Goal: Task Accomplishment & Management: Manage account settings

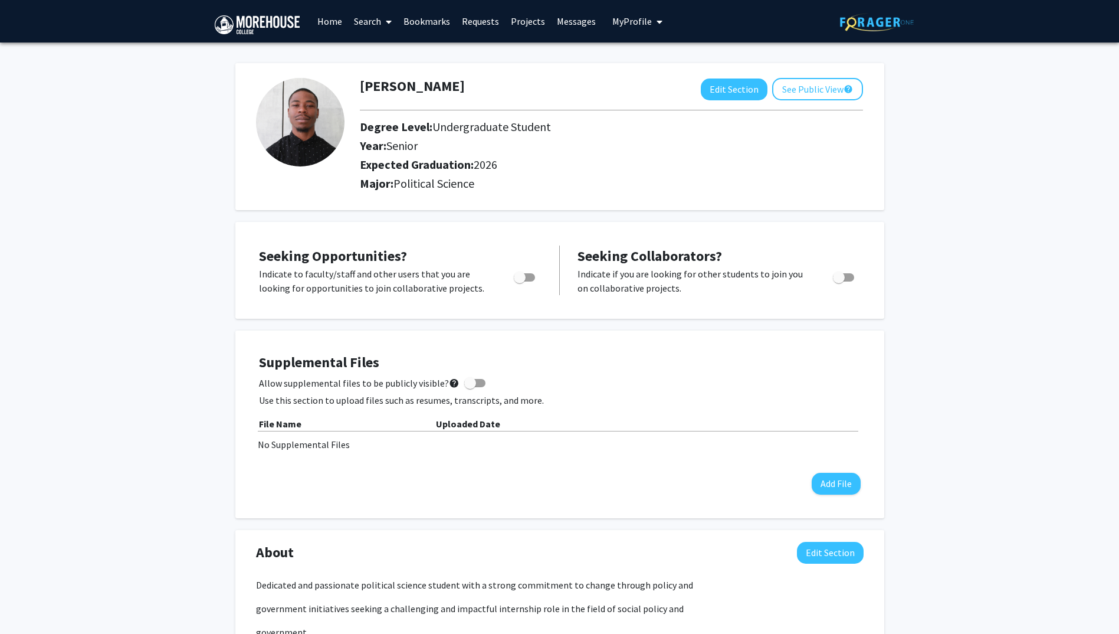
scroll to position [914, 0]
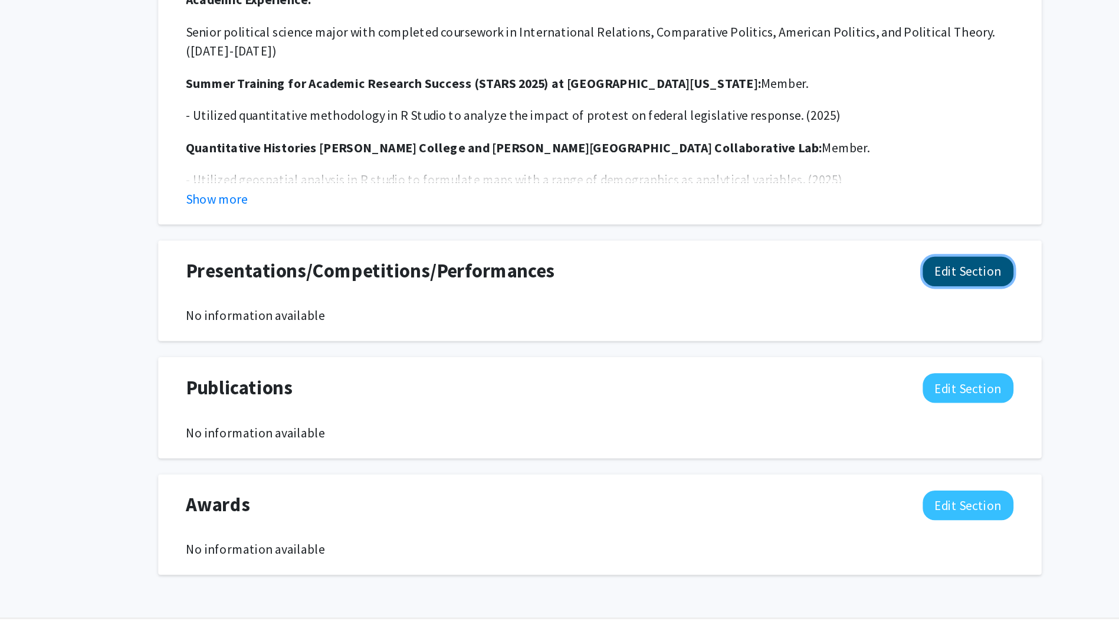
click at [834, 361] on button "Edit Section" at bounding box center [830, 356] width 67 height 22
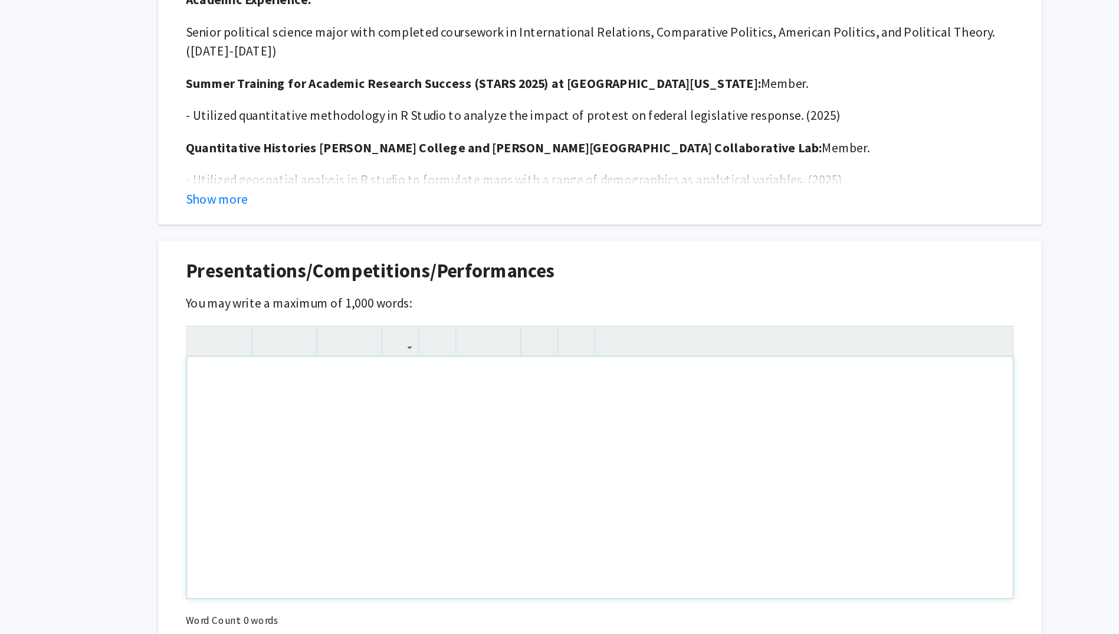
scroll to position [920, 0]
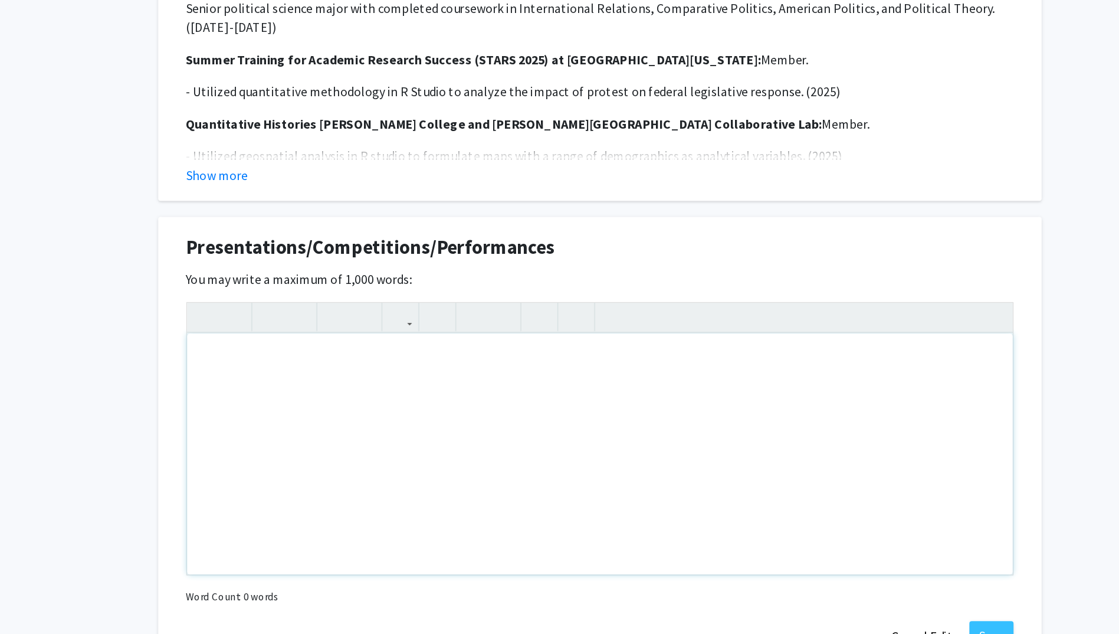
click at [552, 436] on div "Note to users with screen readers: Please deactivate our accessibility plugin f…" at bounding box center [560, 501] width 606 height 177
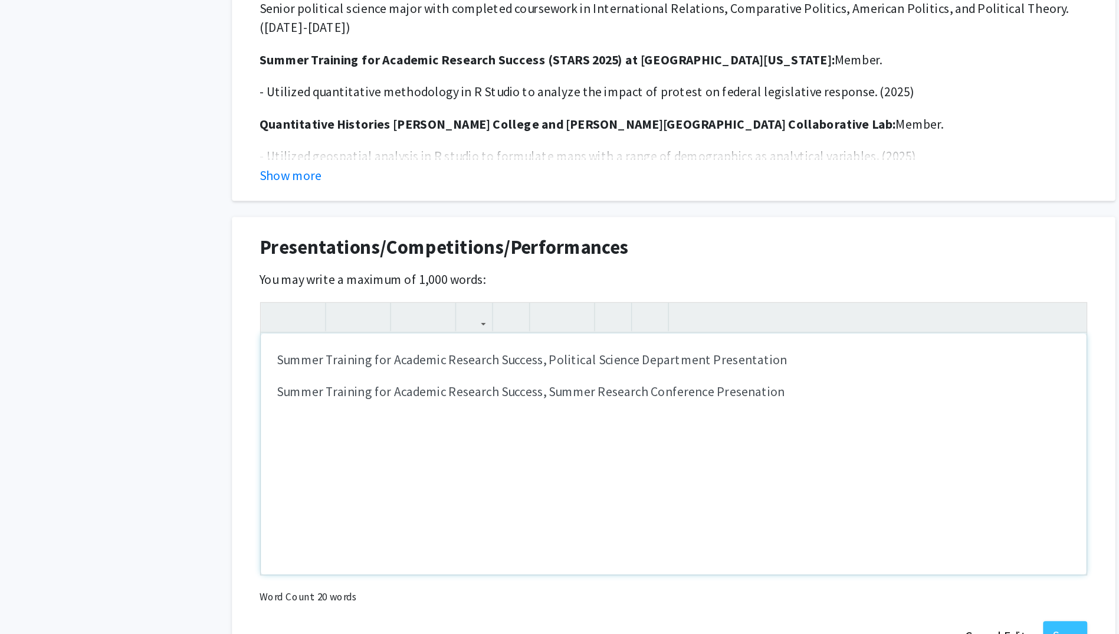
click at [609, 458] on p "Summer Training for Academic Research Success, Summer Research Conference Prese…" at bounding box center [559, 455] width 583 height 14
click at [612, 456] on p "Summer Training for Academic Research Success, Summer Research Conference Prese…" at bounding box center [559, 455] width 583 height 14
click at [598, 457] on p "Summer Training for Academic Research Success, Summer Research Conference Prese…" at bounding box center [559, 455] width 583 height 14
click at [616, 455] on p "Summer Training for Academic Research Success, Summer Research Conference Prese…" at bounding box center [559, 455] width 583 height 14
click at [676, 454] on p "Summer Training for Academic Research Success, Summer Research Conference Prese…" at bounding box center [559, 455] width 583 height 14
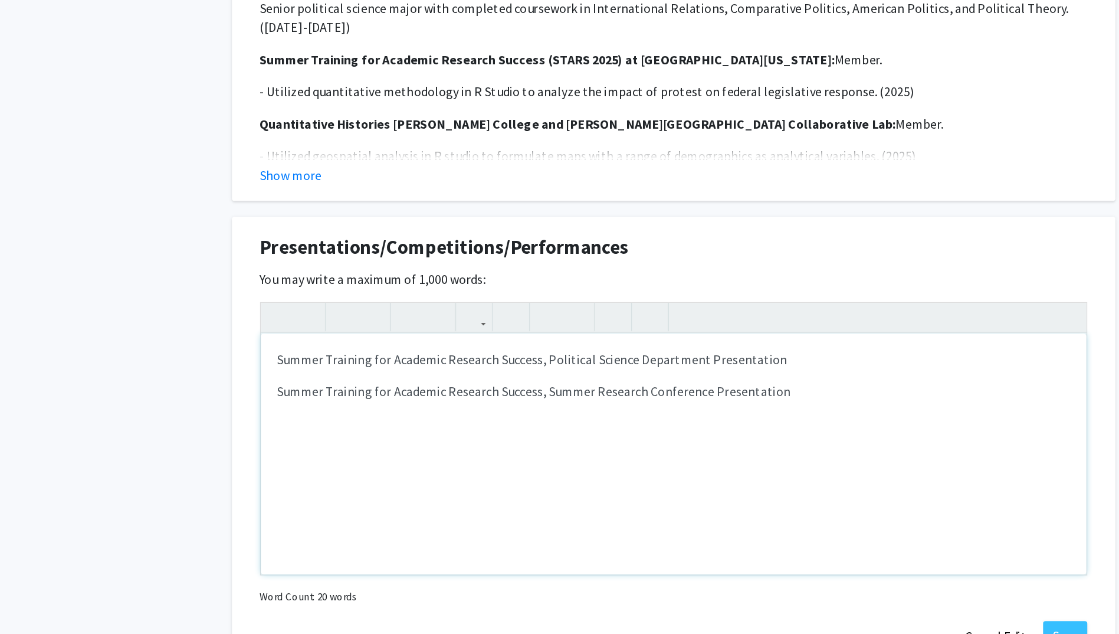
scroll to position [953, 0]
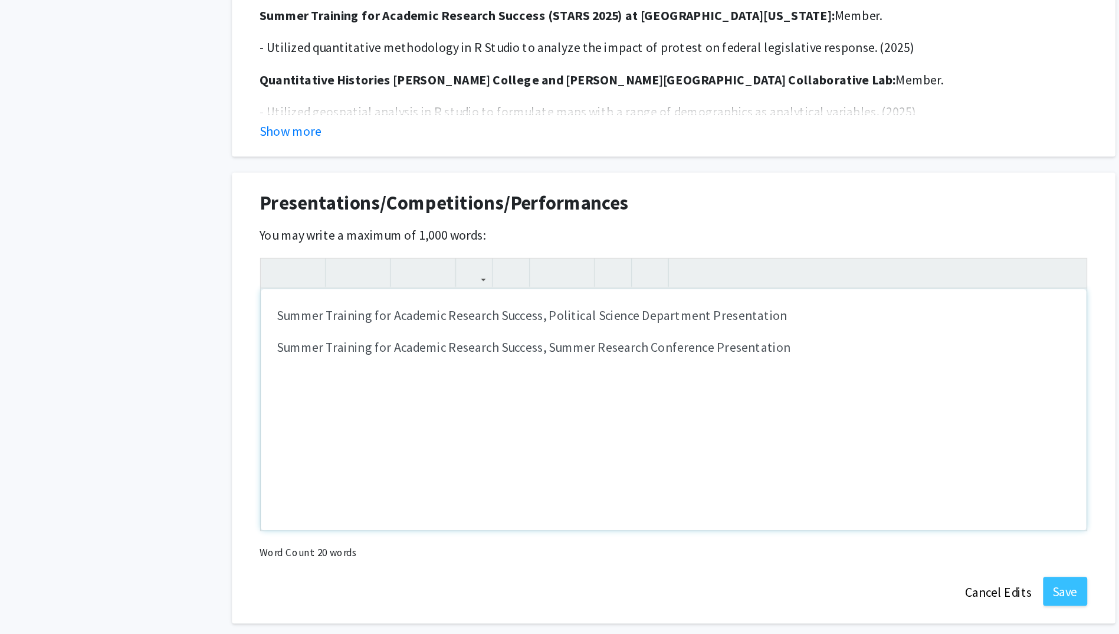
drag, startPoint x: 644, startPoint y: 430, endPoint x: 678, endPoint y: 421, distance: 36.1
click at [678, 421] on div "Summer Training for Academic Research Success, Political Science Department Pre…" at bounding box center [560, 469] width 606 height 177
drag, startPoint x: 670, startPoint y: 421, endPoint x: 265, endPoint y: 414, distance: 405.4
click at [265, 414] on div "Summer Training for Academic Research Success, Political Science Department Pre…" at bounding box center [560, 469] width 606 height 177
copy p "Summer Training for Academic Research Success, Summer Research Conference Prese…"
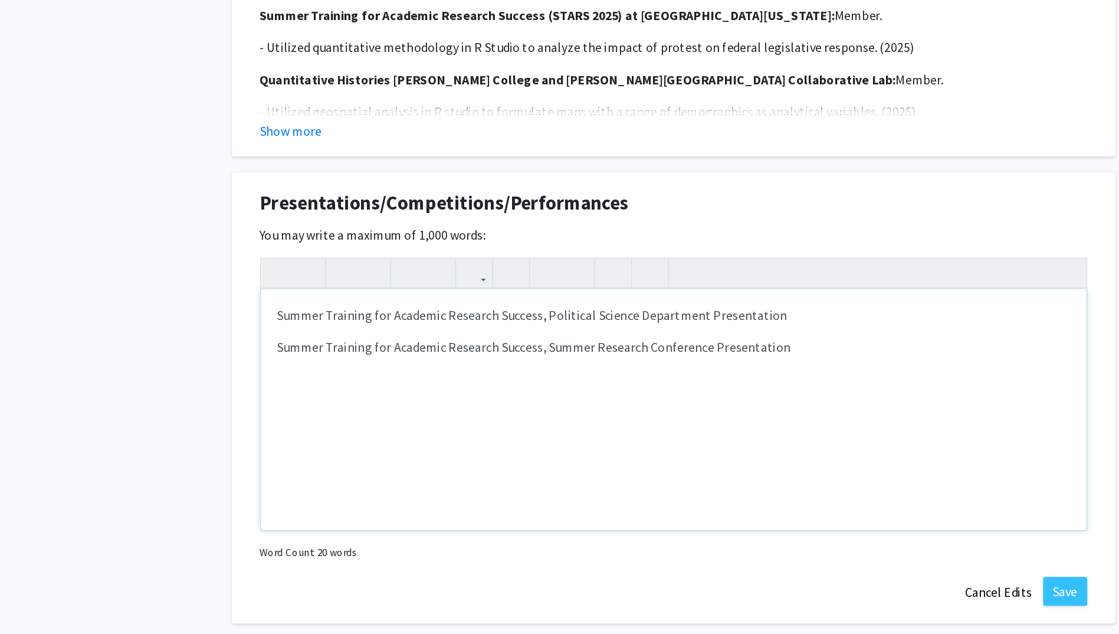
click at [644, 393] on p "Summer Training for Academic Research Success, Political Science Department Pre…" at bounding box center [559, 399] width 583 height 14
click at [275, 411] on div "Summer Training for Academic Research Success, Political Science Department Pre…" at bounding box center [560, 469] width 606 height 177
click at [268, 399] on p "Summer Training for Academic Research Success, Political Science Department Pre…" at bounding box center [559, 399] width 583 height 14
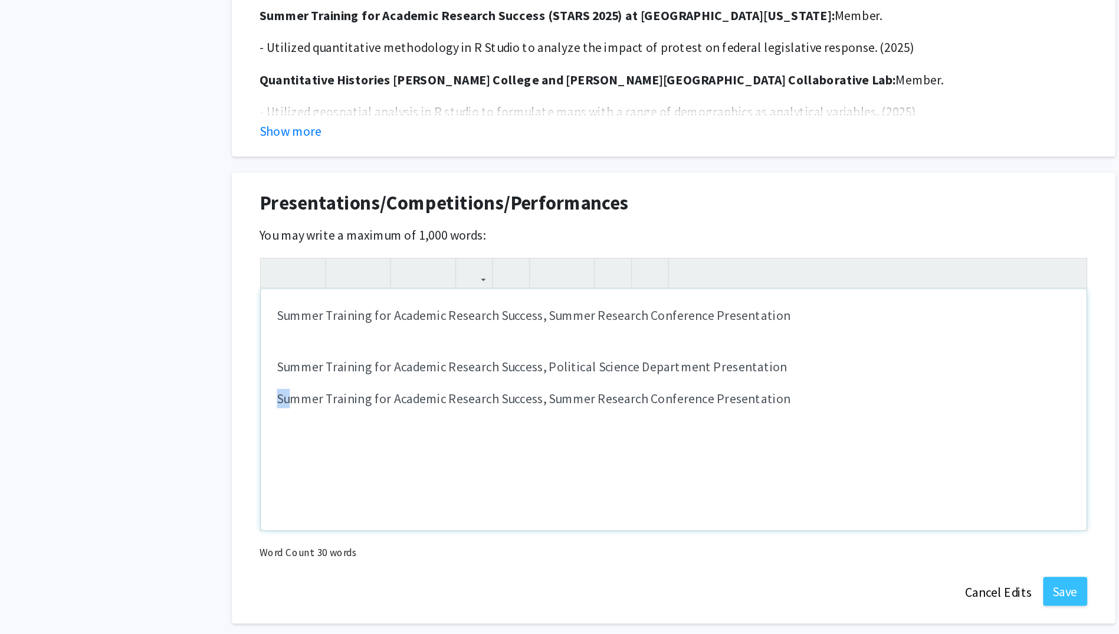
drag, startPoint x: 678, startPoint y: 477, endPoint x: 277, endPoint y: 456, distance: 402.3
click at [277, 456] on div "Summer Training for Academic Research Success, Summer Research Conference Prese…" at bounding box center [560, 469] width 606 height 177
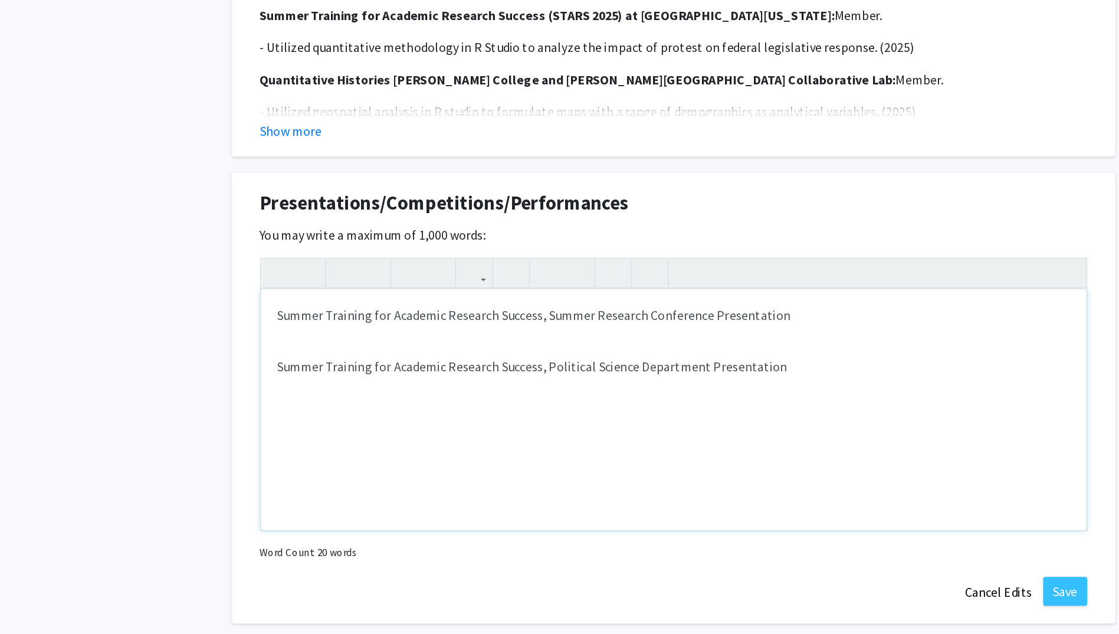
click at [277, 408] on div "Summer Training for Academic Research Success, Summer Research Conference Prese…" at bounding box center [560, 469] width 606 height 177
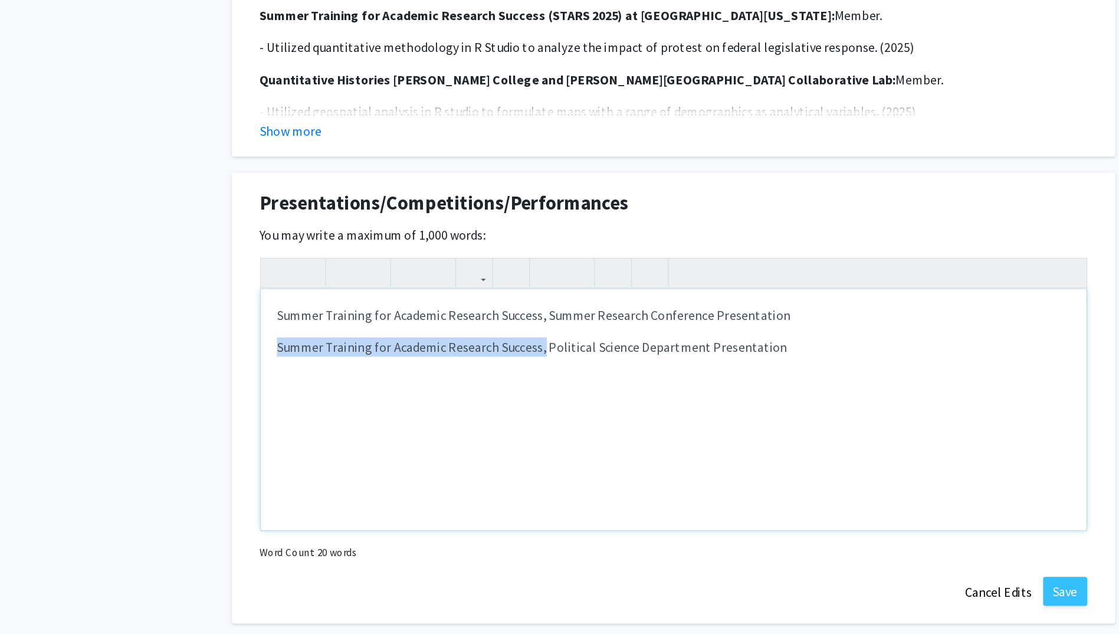
drag, startPoint x: 463, startPoint y: 425, endPoint x: 225, endPoint y: 420, distance: 237.8
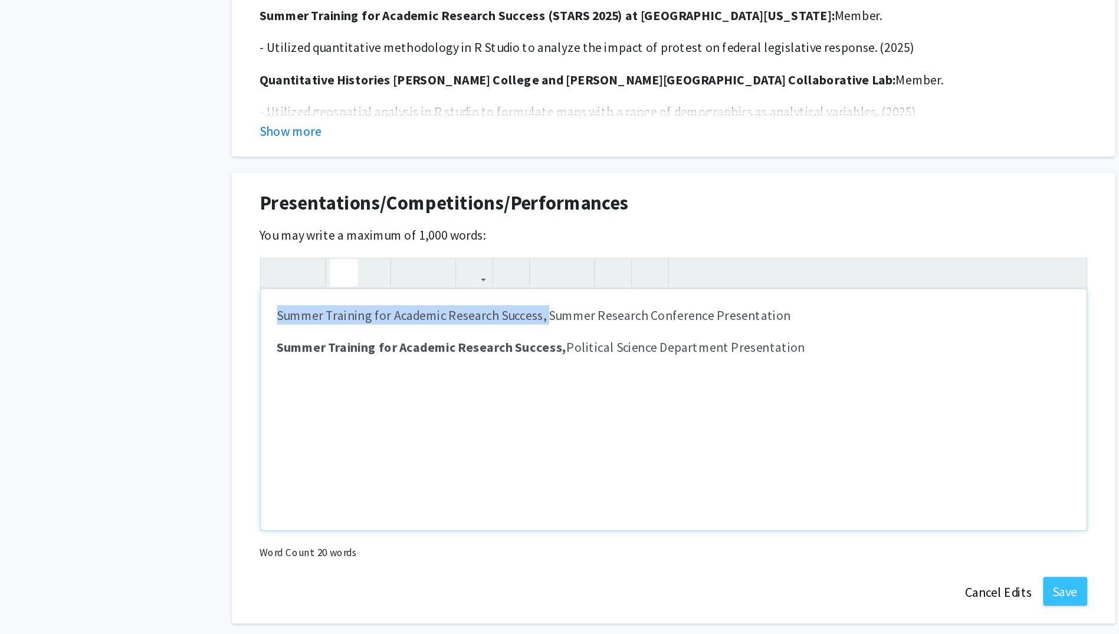
drag, startPoint x: 464, startPoint y: 402, endPoint x: 214, endPoint y: 399, distance: 250.2
click at [481, 402] on p "Summer Training for Academic Research Success, Summer Research Conference Prese…" at bounding box center [559, 399] width 583 height 14
click at [662, 412] on div "Summer Training for Academic Research Success: Summer Research Conference Prese…" at bounding box center [560, 469] width 606 height 177
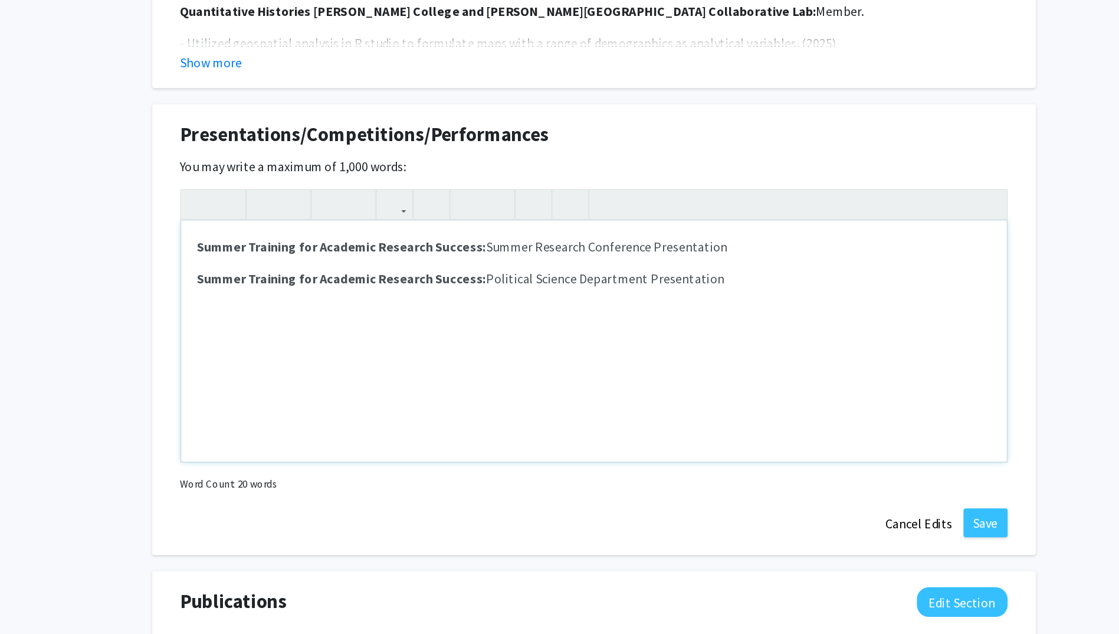
scroll to position [1009, 0]
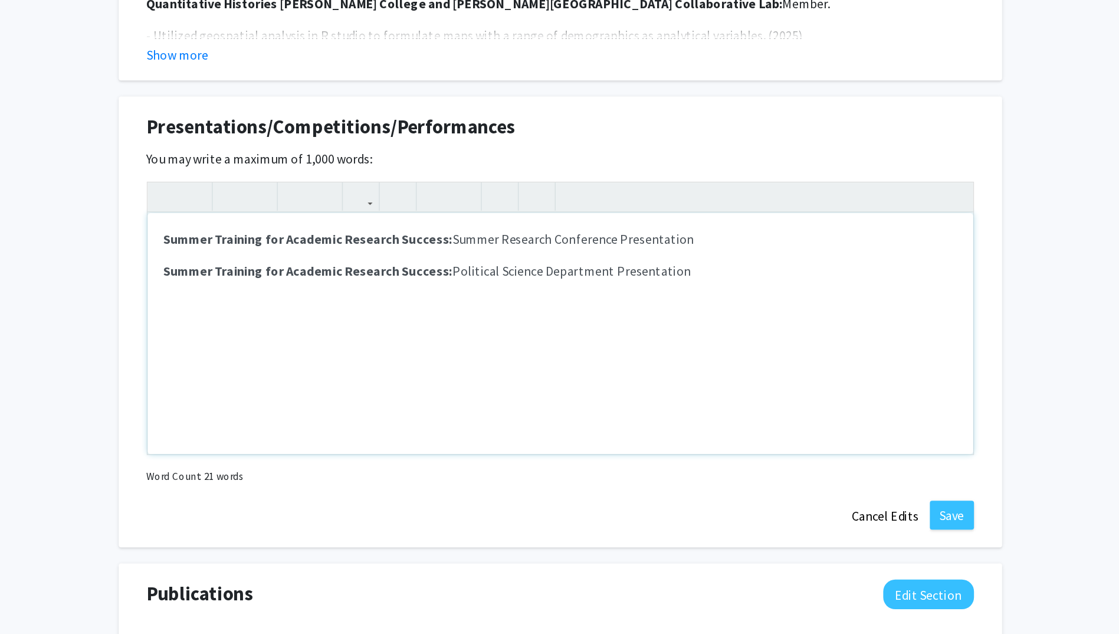
type textarea "<p><strong>Summer Training for Academic Research Success:&nbsp;</strong>Summer …"
click at [839, 547] on button "Save" at bounding box center [847, 546] width 32 height 21
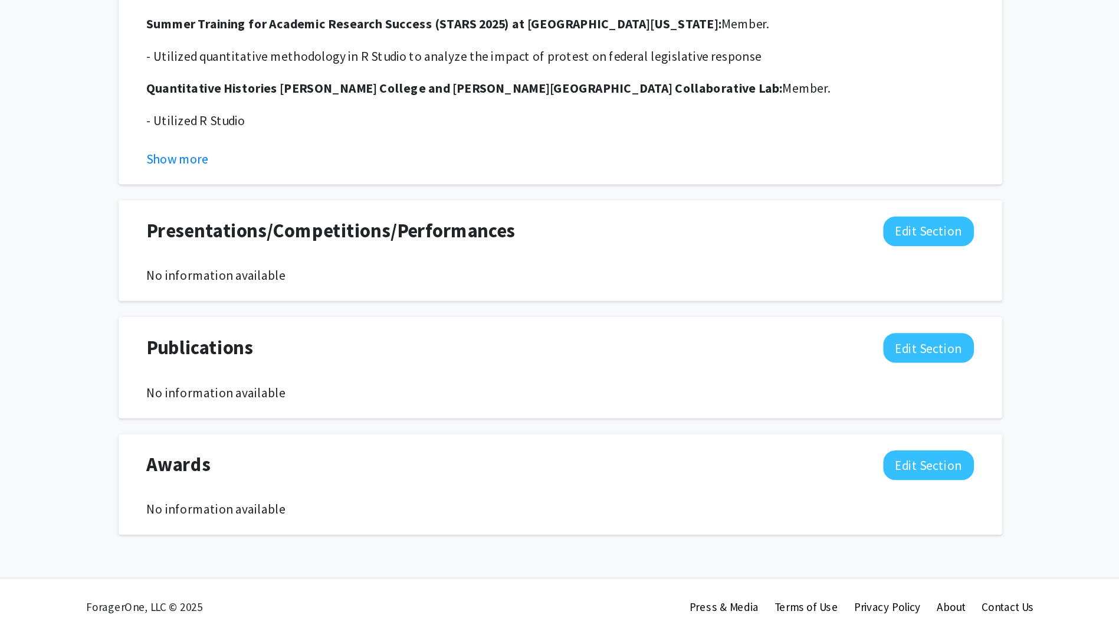
scroll to position [933, 0]
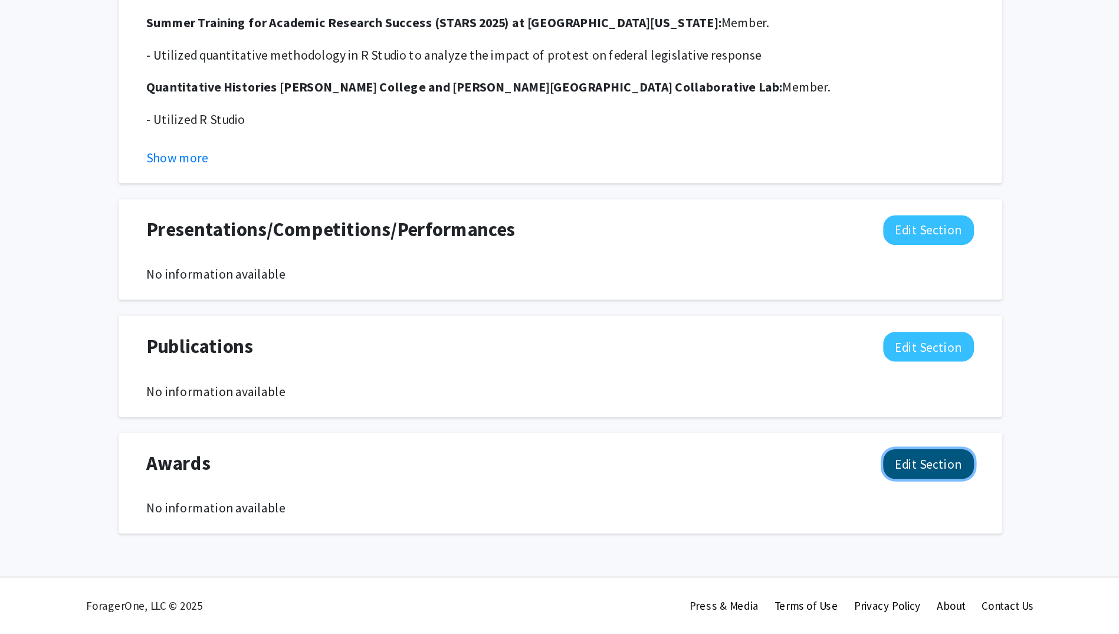
click at [812, 500] on button "Edit Section" at bounding box center [830, 509] width 67 height 22
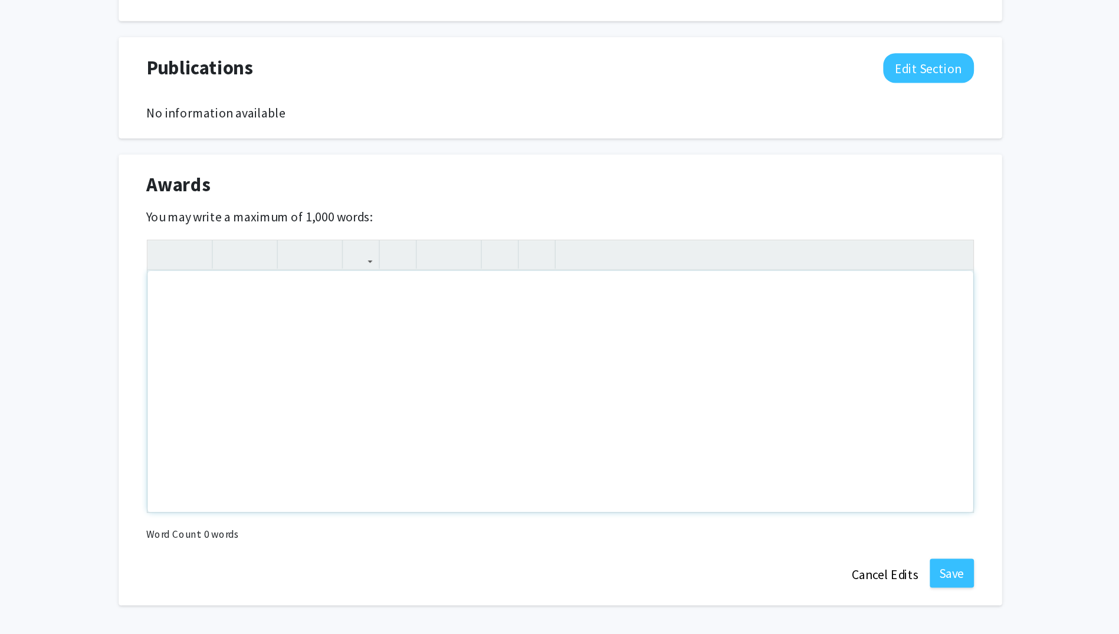
scroll to position [1152, 0]
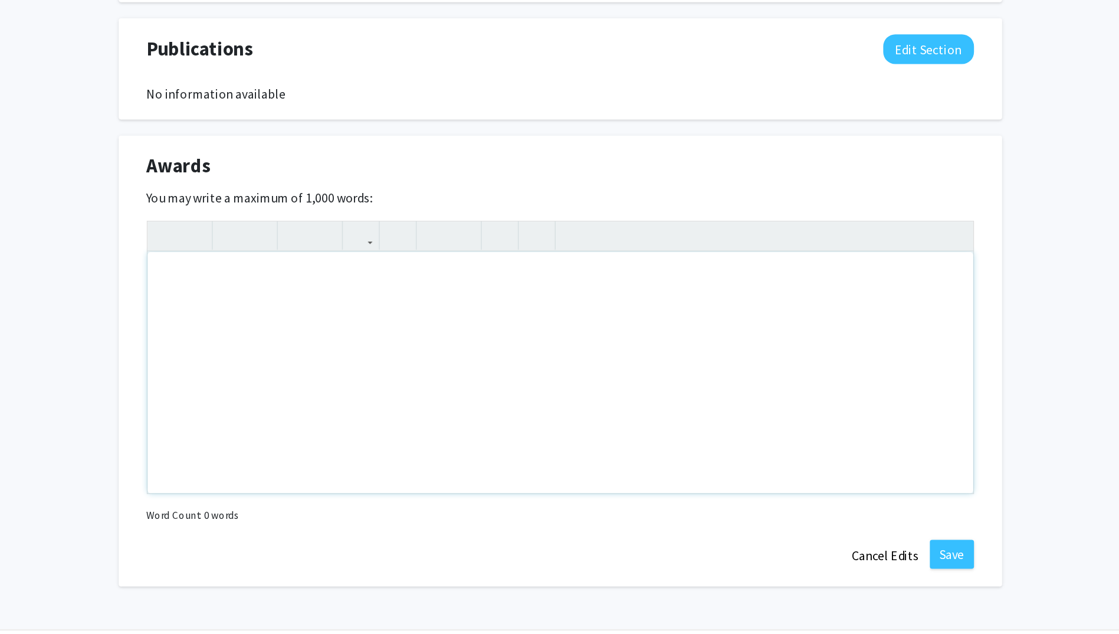
click at [378, 408] on div "Note to users with screen readers: Please deactivate our accessibility plugin f…" at bounding box center [560, 441] width 606 height 177
type textarea "F"
type textarea "S"
type textarea "Fall 2024, Spring 2025 Honor Roll"
type textarea "h"
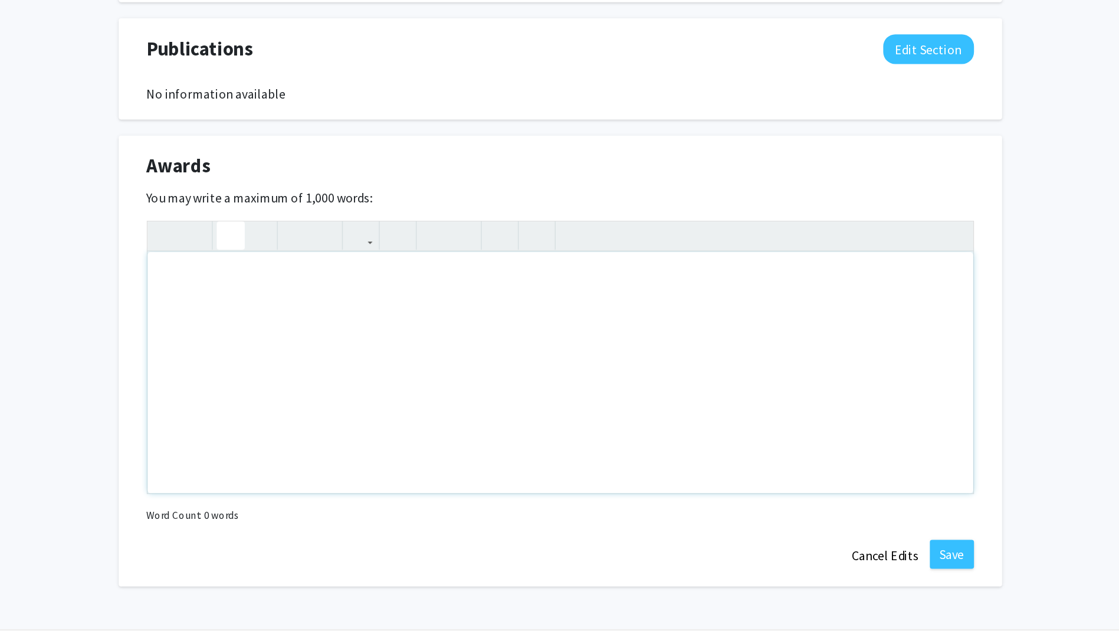
click at [317, 340] on icon "button" at bounding box center [318, 341] width 10 height 19
type textarea "H"
click at [317, 340] on icon "button" at bounding box center [318, 341] width 10 height 19
click at [317, 342] on icon "button" at bounding box center [318, 341] width 10 height 19
type textarea "H"
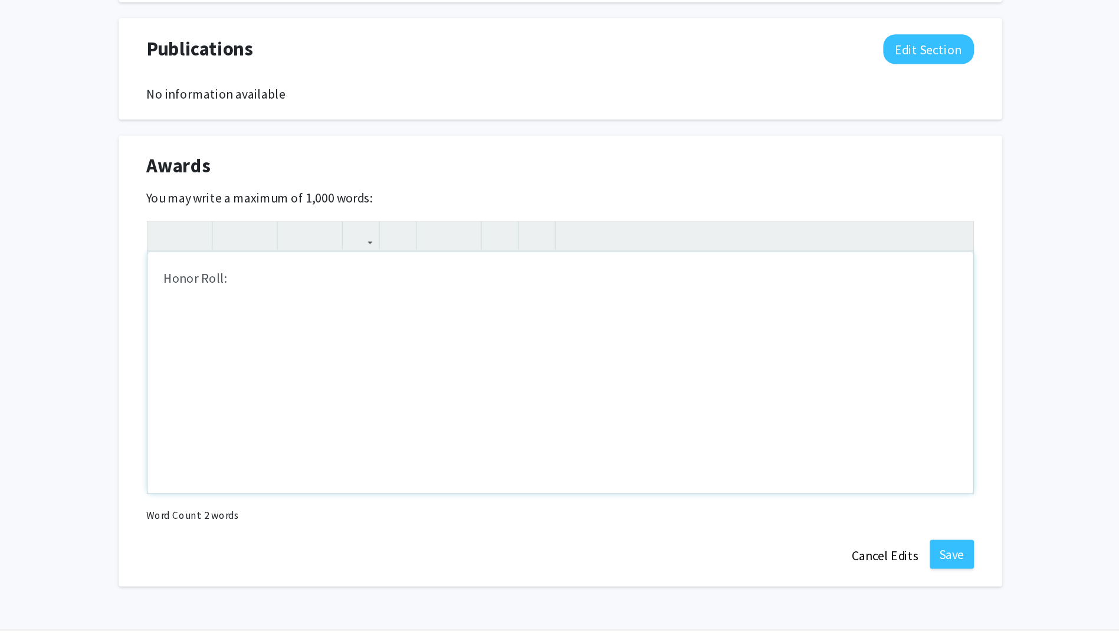
drag, startPoint x: 318, startPoint y: 369, endPoint x: 239, endPoint y: 379, distance: 79.6
click at [239, 379] on div "Awards Edit Section You may write a maximum of 1,000 words: Honor Roll:&nbsp; H…" at bounding box center [559, 434] width 649 height 332
click at [339, 373] on p "Honor Roll:" at bounding box center [559, 372] width 583 height 14
click at [316, 339] on icon "button" at bounding box center [318, 341] width 10 height 19
click at [317, 345] on icon "button" at bounding box center [318, 341] width 10 height 19
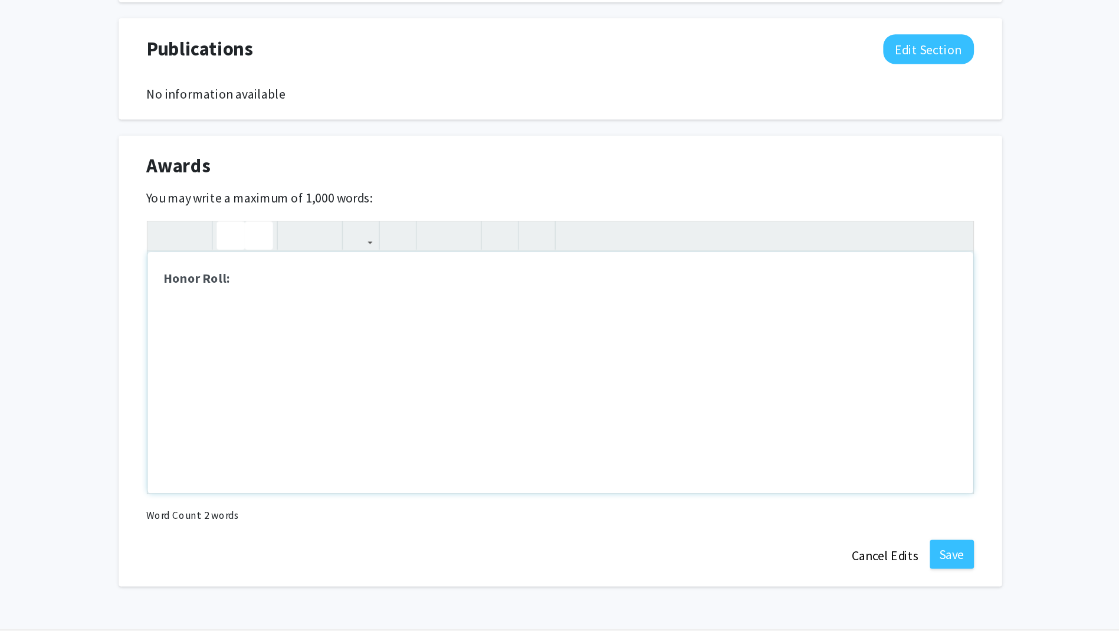
click at [339, 343] on icon "button" at bounding box center [338, 341] width 10 height 19
click at [320, 346] on icon "button" at bounding box center [318, 341] width 10 height 19
click at [334, 386] on div "Honor Roll:" at bounding box center [560, 441] width 606 height 177
drag, startPoint x: 424, startPoint y: 371, endPoint x: 317, endPoint y: 381, distance: 106.7
click at [317, 381] on div "Honor Roll: Fall 2024, Spring 2025" at bounding box center [560, 441] width 606 height 177
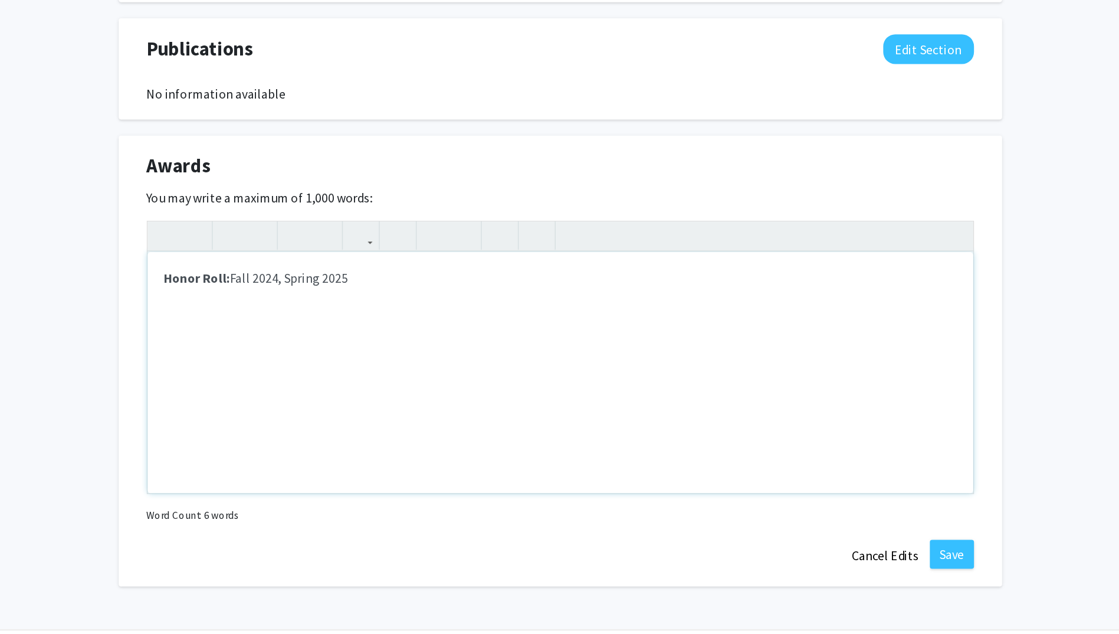
type textarea "<p><strong>Honor Roll: </strong>Fall 2024, Spring 2025</p>"
click at [446, 381] on div "Honor Roll: Fall 2024, Spring 2025" at bounding box center [560, 441] width 606 height 177
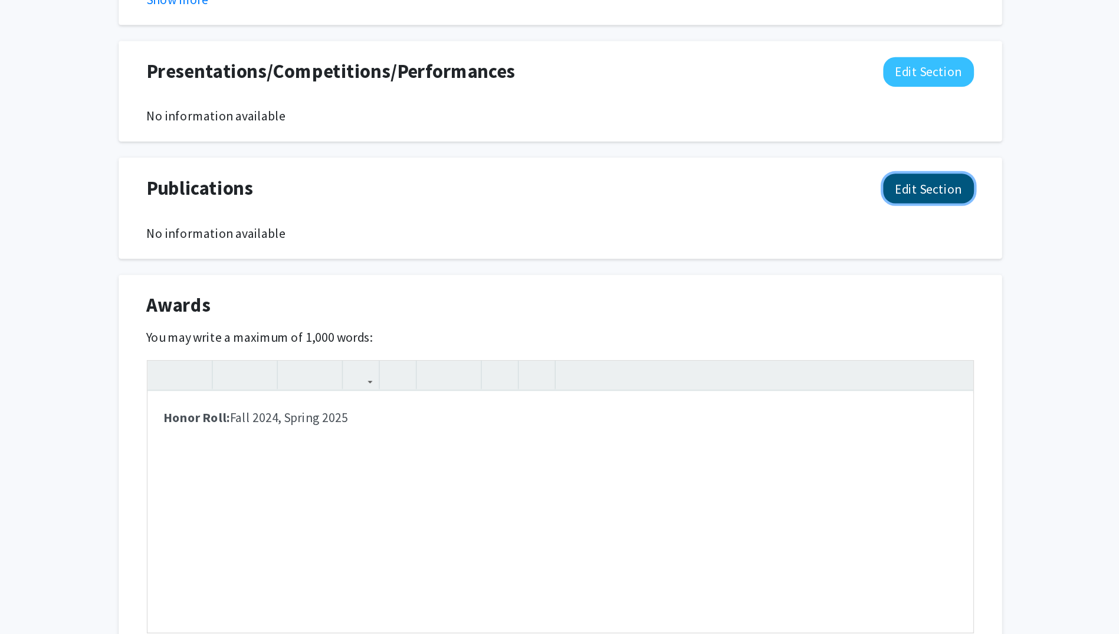
click at [834, 200] on button "Edit Section" at bounding box center [830, 205] width 67 height 22
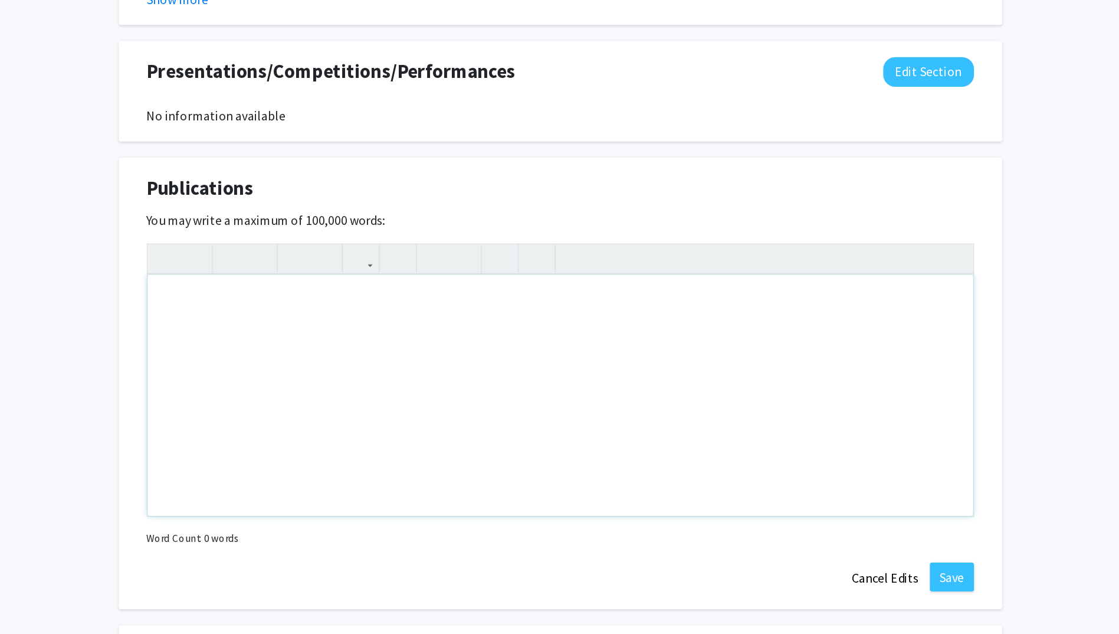
click at [346, 316] on div "Note to users with screen readers: Please deactivate our accessibility plugin f…" at bounding box center [560, 356] width 606 height 177
type textarea "None va"
click at [786, 497] on button "Cancel Edits" at bounding box center [798, 491] width 65 height 22
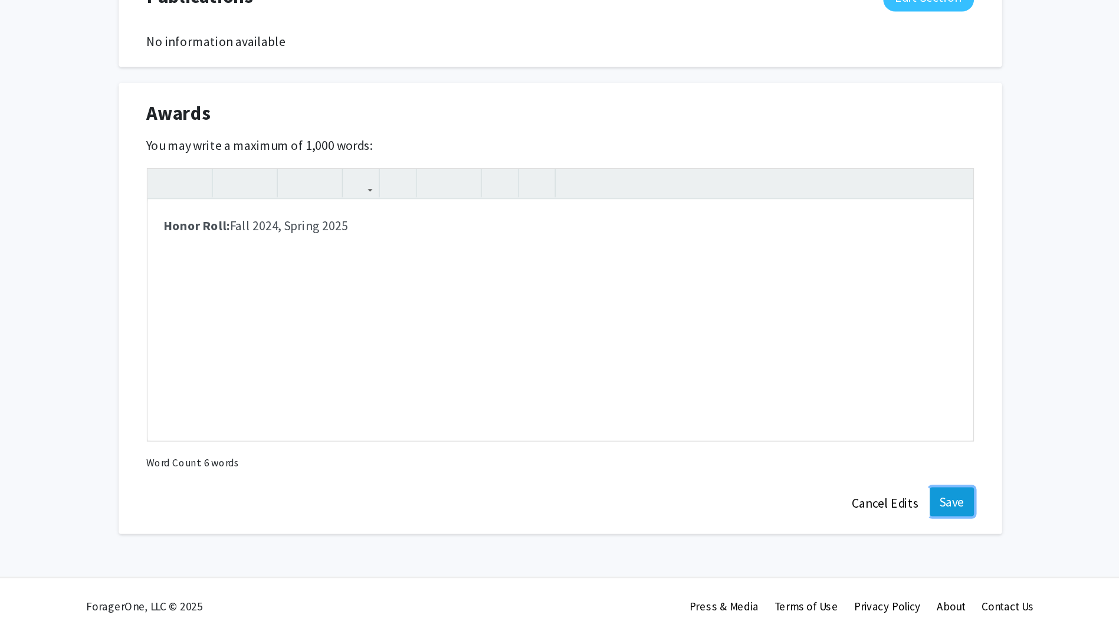
click at [846, 536] on button "Save" at bounding box center [847, 536] width 32 height 21
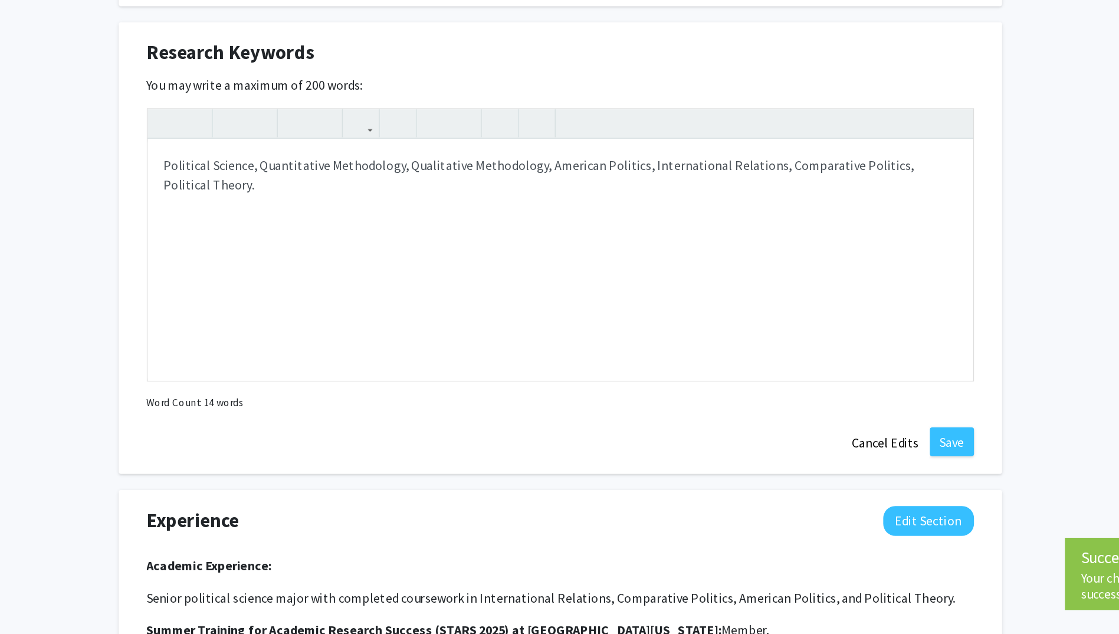
scroll to position [521, 0]
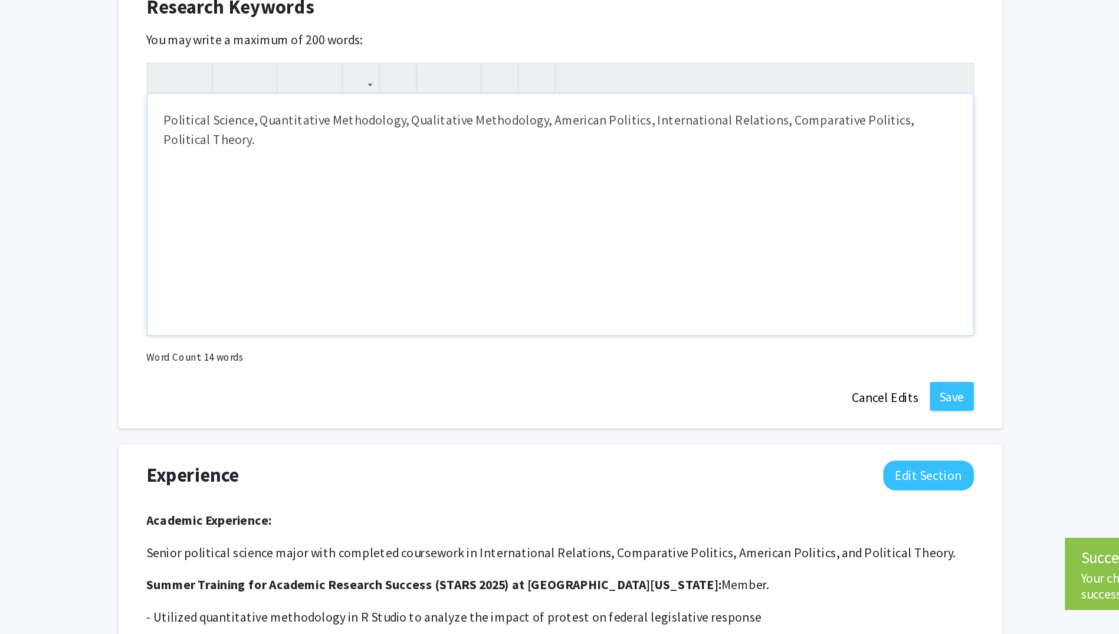
click at [398, 273] on div "Political Science, Quantitative Methodology, Qualitative Methodology, American …" at bounding box center [560, 325] width 606 height 177
click at [845, 449] on button "Save" at bounding box center [847, 458] width 32 height 21
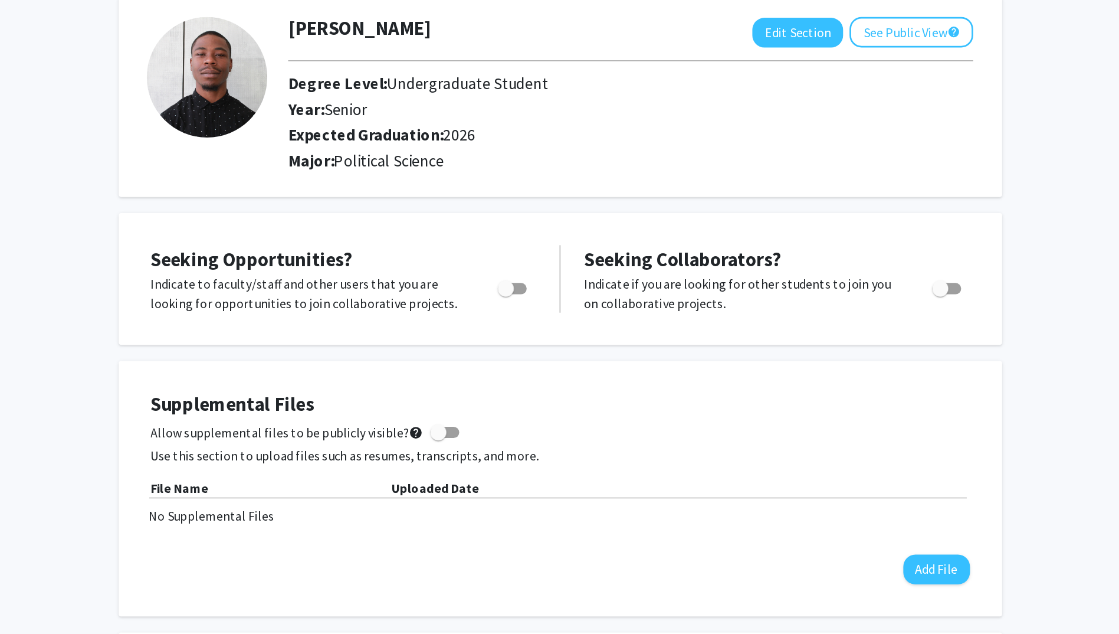
scroll to position [64, 0]
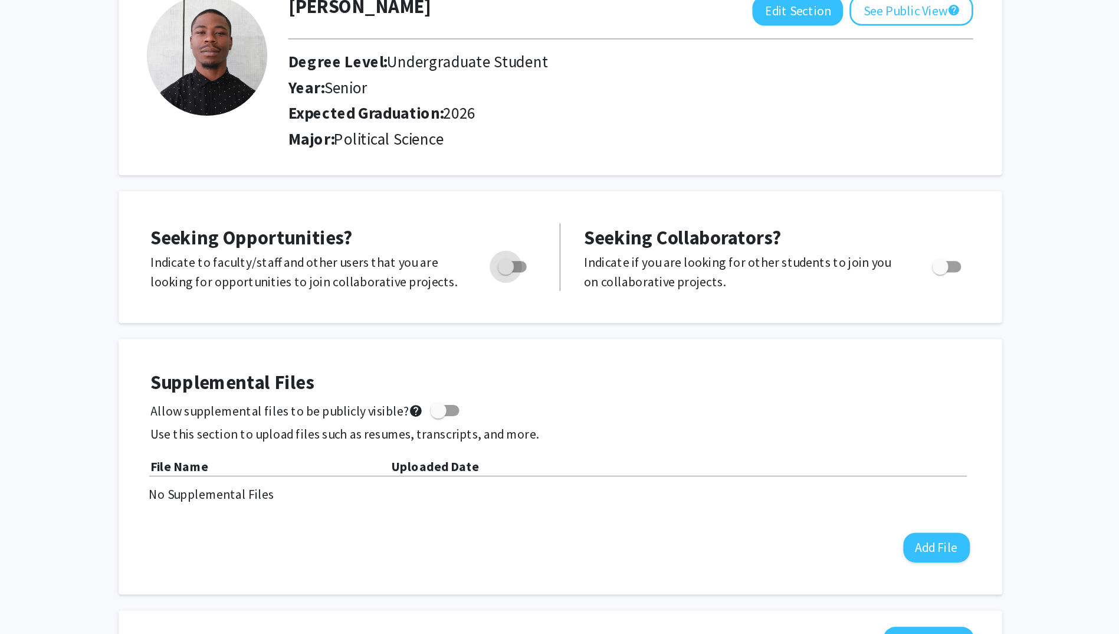
click at [524, 212] on span "Toggle" at bounding box center [520, 214] width 12 height 12
click at [520, 218] on input "Are you actively seeking opportunities?" at bounding box center [519, 218] width 1 height 1
click at [524, 212] on span "Toggle" at bounding box center [529, 214] width 12 height 12
click at [520, 218] on input "Are you actively seeking opportunities?" at bounding box center [519, 218] width 1 height 1
checkbox input "false"
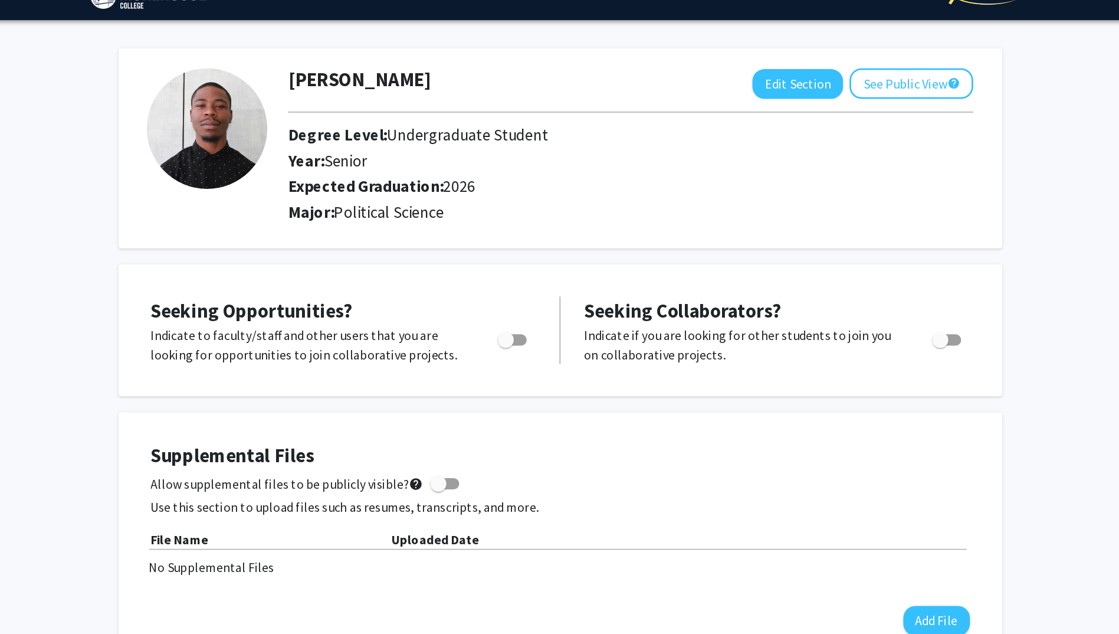
scroll to position [6, 0]
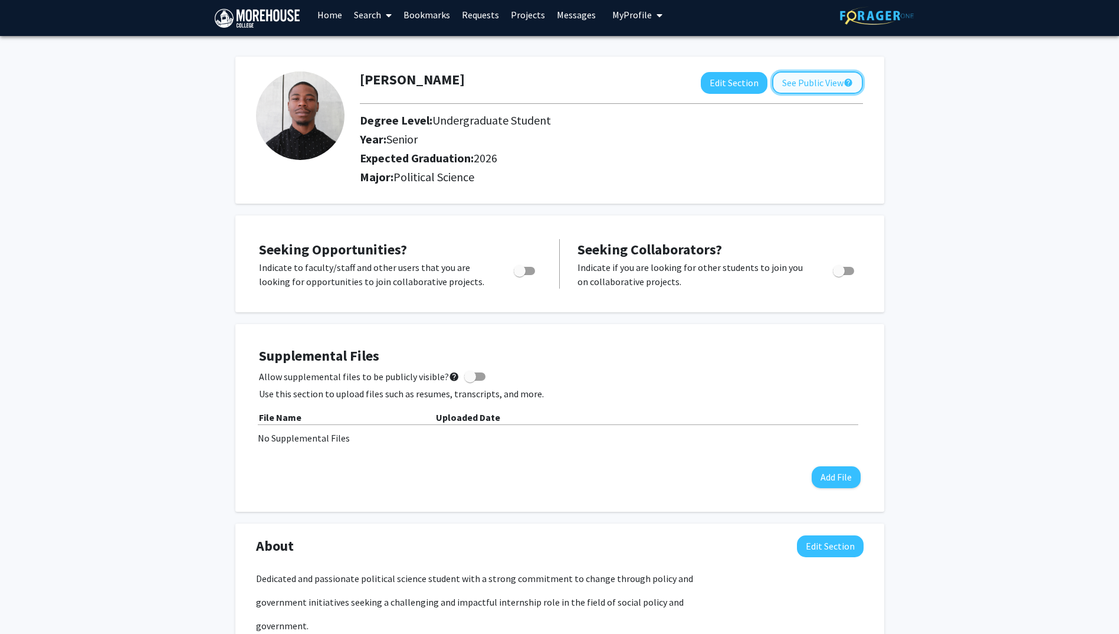
click at [805, 74] on button "See Public View help" at bounding box center [817, 82] width 91 height 22
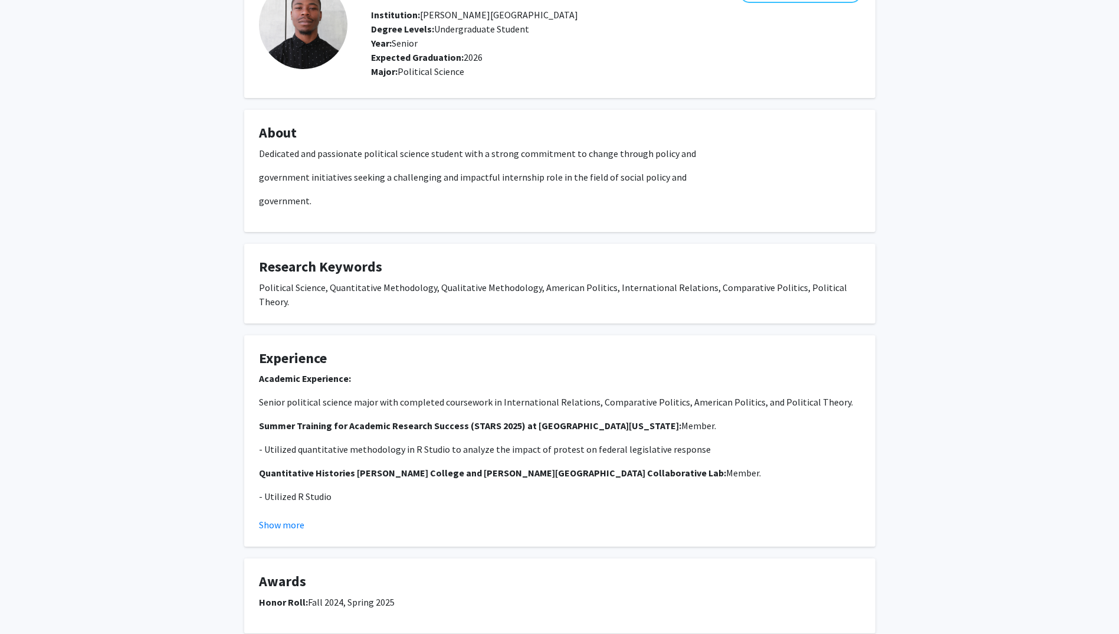
scroll to position [87, 0]
click at [911, 337] on div "[PERSON_NAME] Return to Private View help Institution: [PERSON_NAME][GEOGRAPHIC…" at bounding box center [559, 313] width 1119 height 714
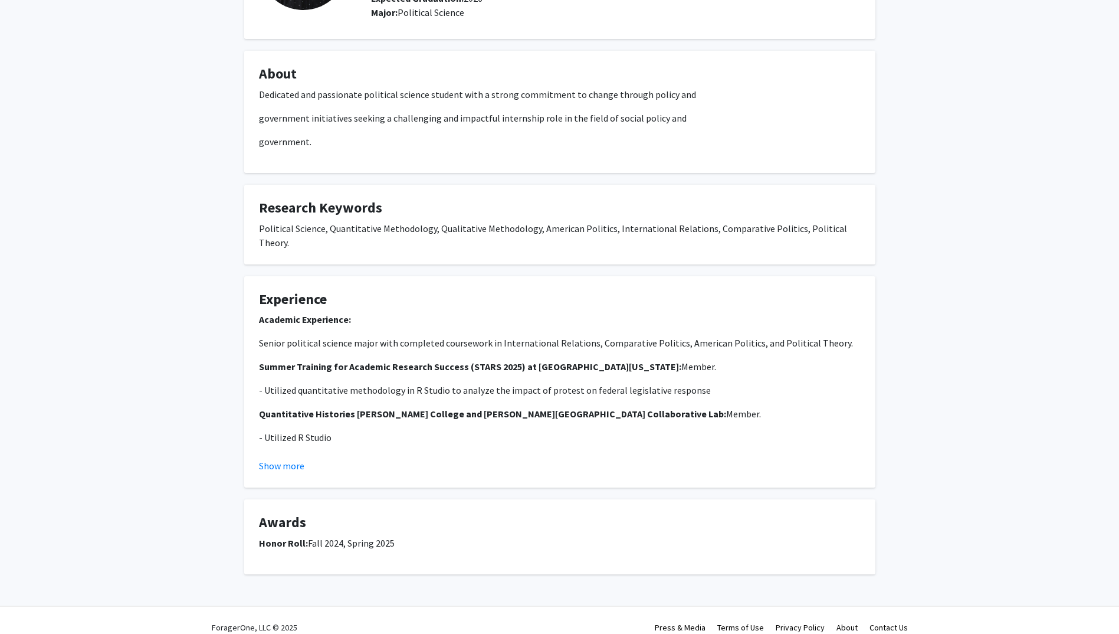
scroll to position [0, 0]
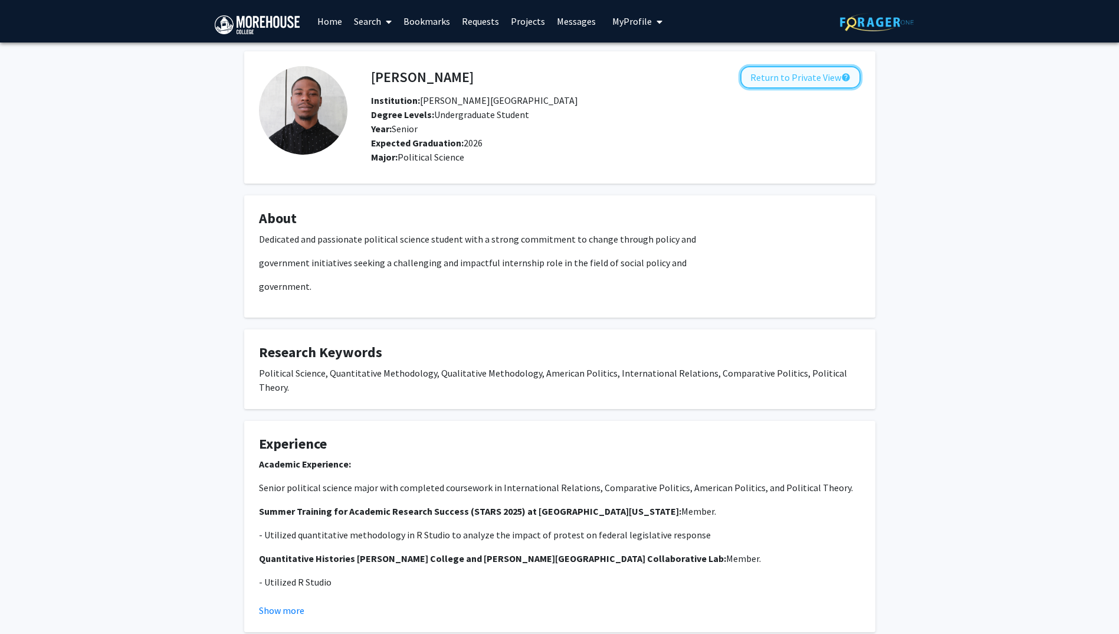
click at [799, 81] on button "Return to Private View help" at bounding box center [800, 77] width 120 height 22
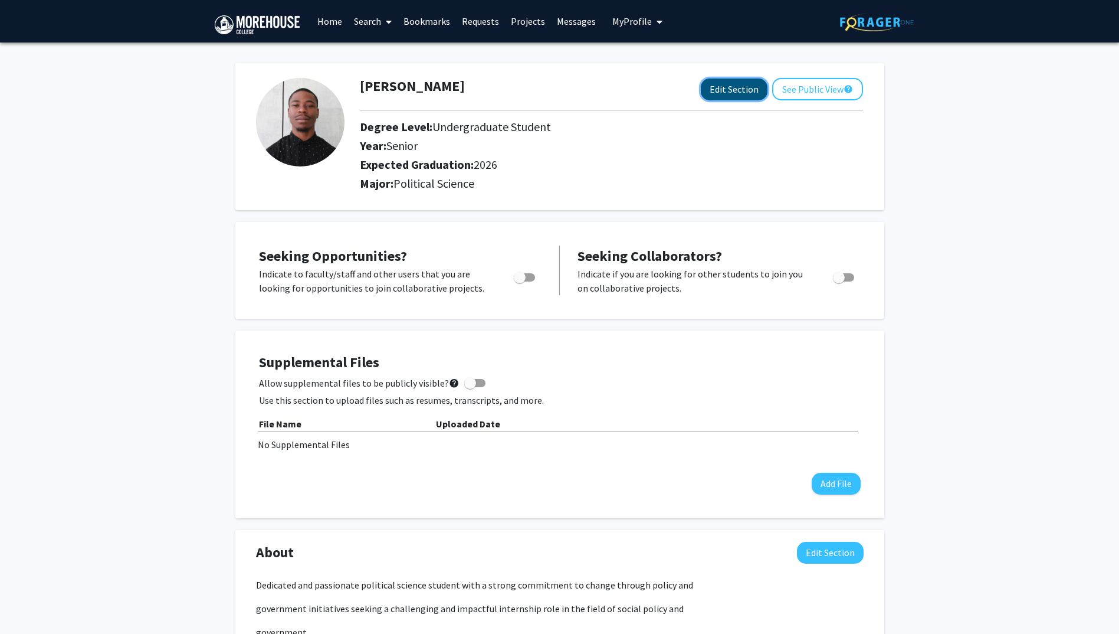
click at [746, 91] on button "Edit Section" at bounding box center [734, 89] width 67 height 22
select select "senior"
select select "2026"
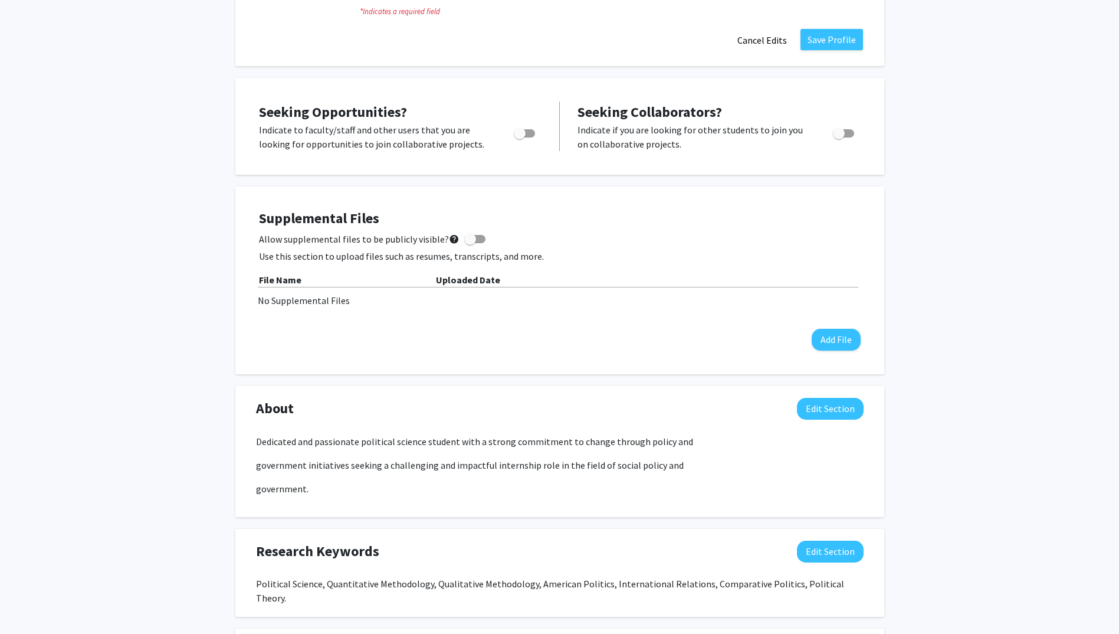
scroll to position [317, 0]
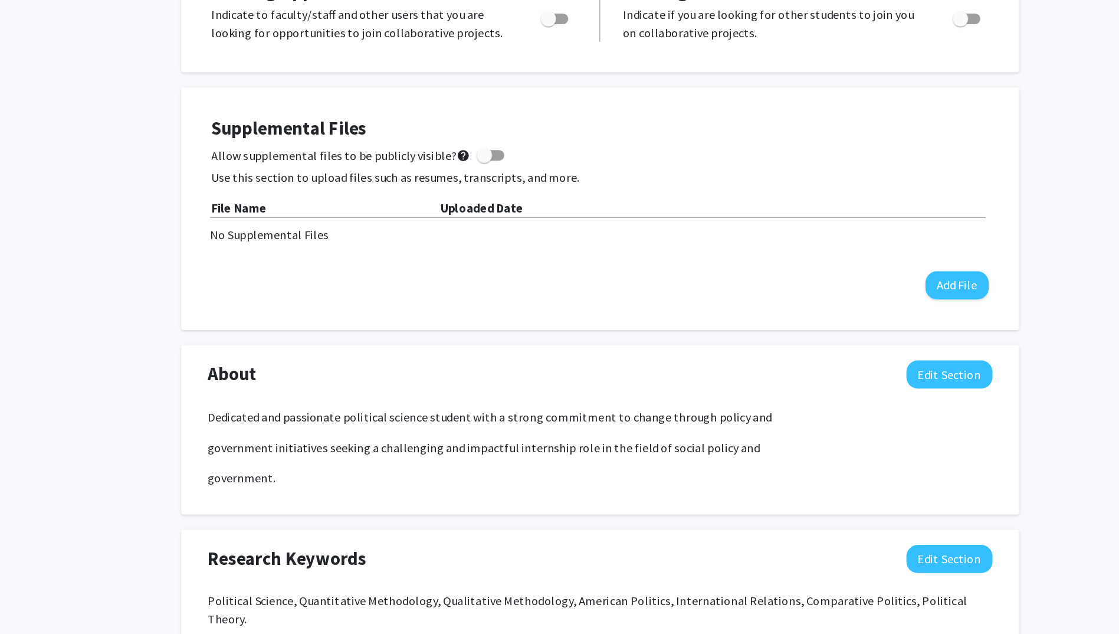
click at [600, 440] on p "Dedicated and passionate political science student with a strong commitment to …" at bounding box center [560, 441] width 608 height 14
click at [599, 437] on p "Dedicated and passionate political science student with a strong commitment to …" at bounding box center [560, 441] width 608 height 14
click at [603, 438] on p "Dedicated and passionate political science student with a strong commitment to …" at bounding box center [560, 441] width 608 height 14
click at [833, 407] on button "Edit Section" at bounding box center [830, 408] width 67 height 22
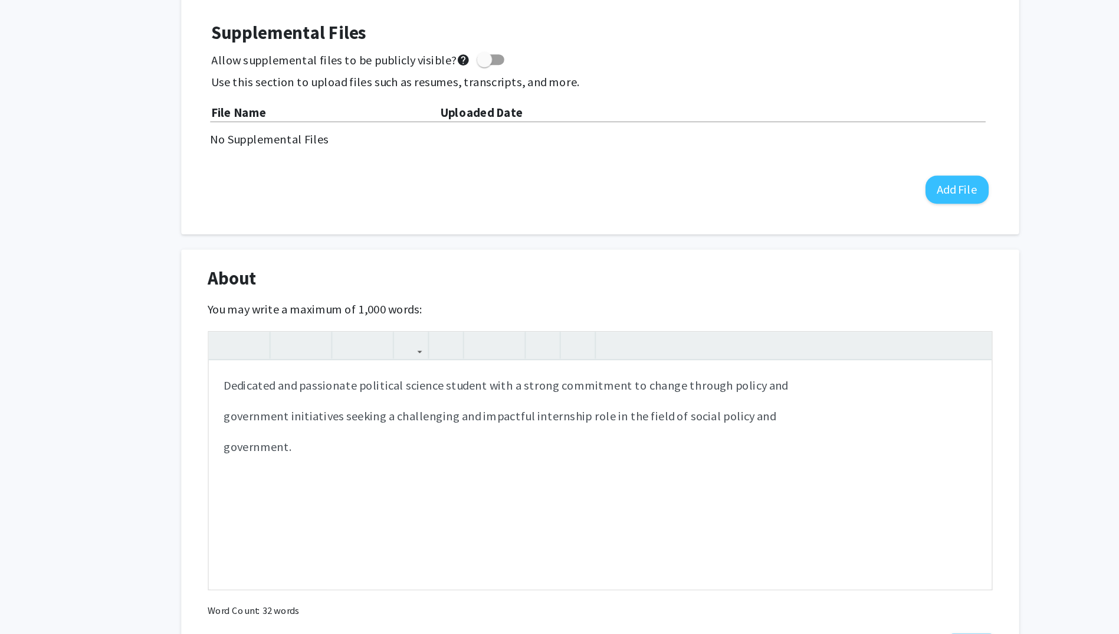
scroll to position [368, 0]
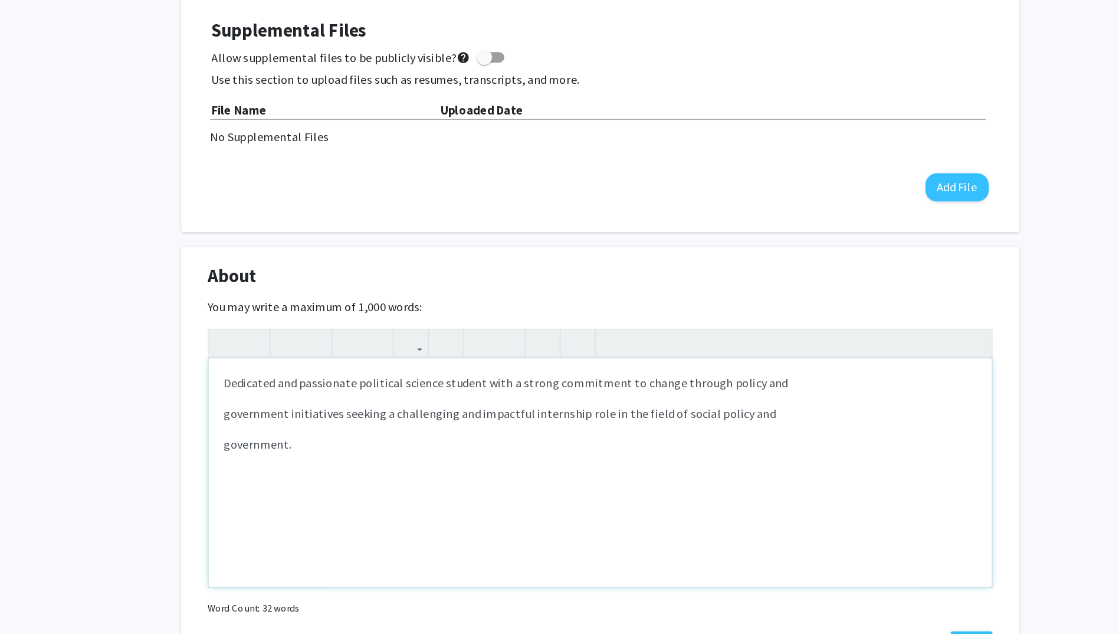
click at [581, 438] on p "Dedicated and passionate political science student with a strong commitment to …" at bounding box center [559, 439] width 583 height 14
click at [358, 466] on p "government initiatives seeking a challenging and impactful internship role in t…" at bounding box center [559, 462] width 583 height 14
click at [524, 469] on p "government initiatives. Seeking a challenging and impactful postitons in the fi…" at bounding box center [559, 469] width 583 height 28
click at [524, 464] on p "government initiatives. Seeking a challenging and impactful postitons in the fi…" at bounding box center [559, 469] width 583 height 28
click at [529, 461] on p "government initiatives. Seeking a challenging and impactful postitons in the fi…" at bounding box center [559, 469] width 583 height 28
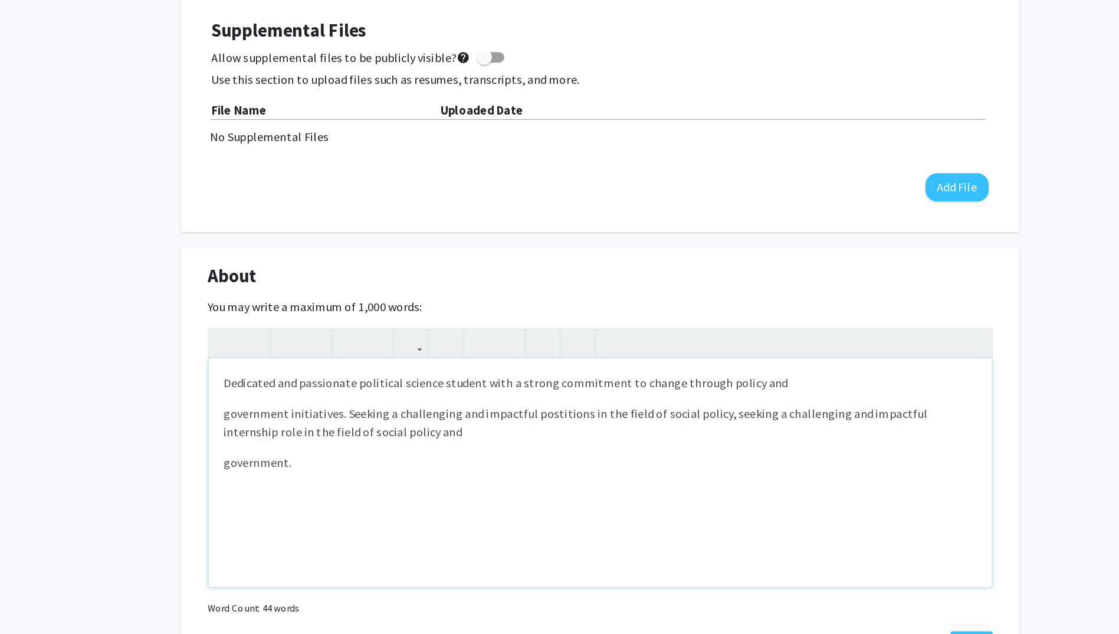
click at [650, 457] on p "government initiatives. Seeking a challenging and impactful postitions in the f…" at bounding box center [559, 469] width 583 height 28
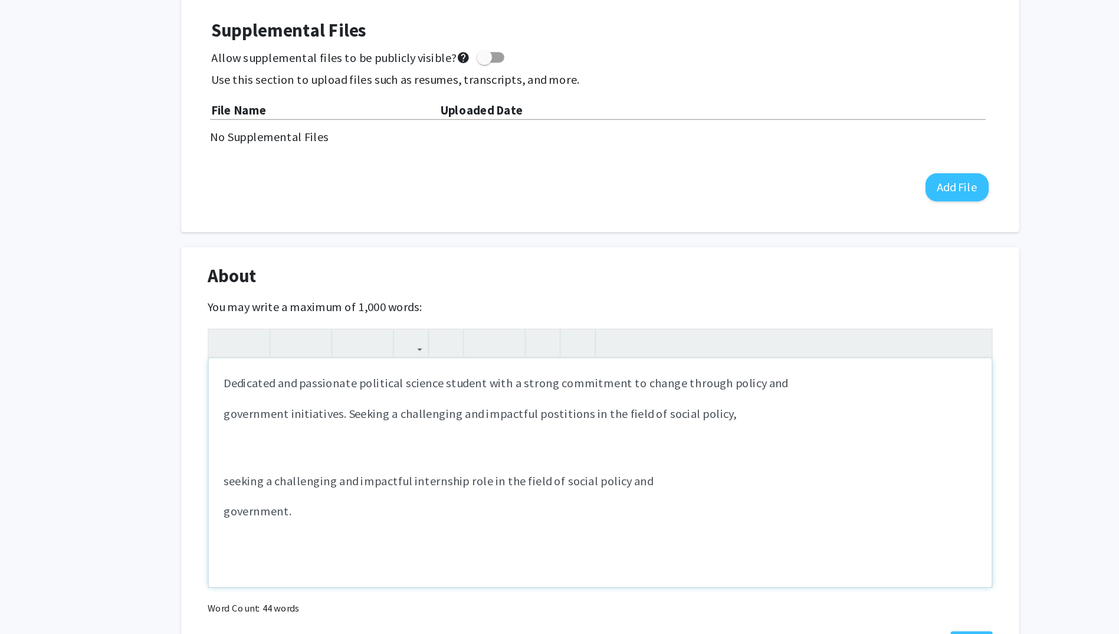
click at [663, 468] on p "government initiatives. Seeking a challenging and impactful postitions in the f…" at bounding box center [559, 462] width 583 height 14
click at [540, 461] on p "government initiatives. Seeking a challenging and impactful postitions in the f…" at bounding box center [559, 462] width 583 height 14
click at [522, 462] on p "government initiatives. Seeking a challenging and impactful postitions in the f…" at bounding box center [559, 462] width 583 height 14
click at [555, 468] on p "government initiatives. Seeking a challenging and impactful positions itions in…" at bounding box center [559, 462] width 583 height 14
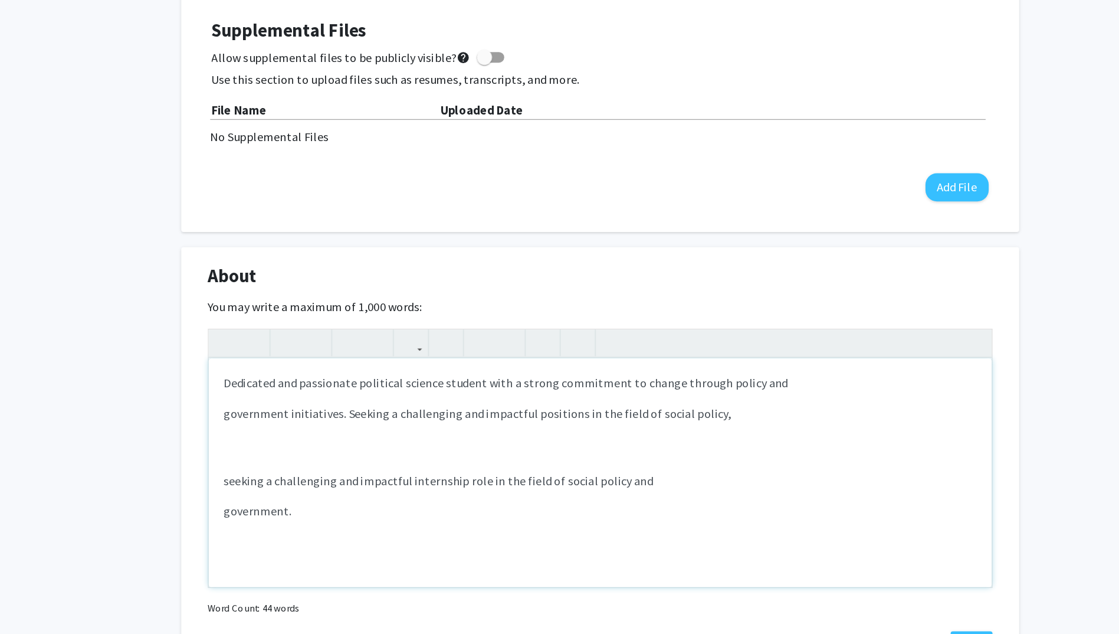
click at [680, 464] on p "government initiatives. Seeking a challenging and impactful positions in the fi…" at bounding box center [559, 462] width 583 height 14
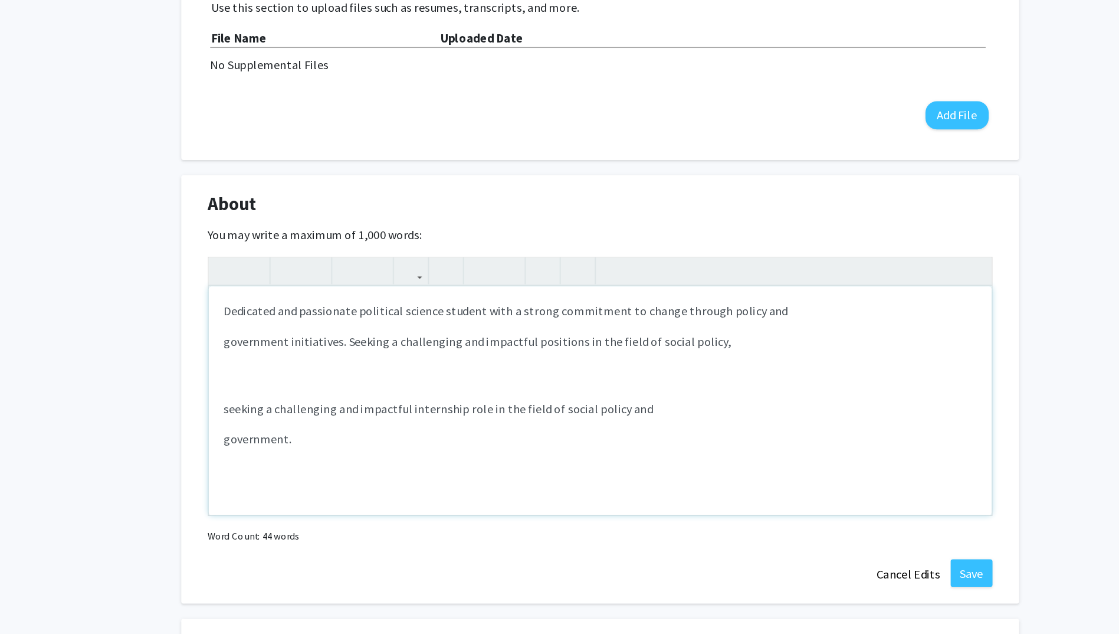
click at [543, 408] on p "government initiatives. Seeking a challenging and impactful positions in the fi…" at bounding box center [559, 406] width 583 height 14
click at [404, 407] on p "government initiatives. Seeking a challenging and impactful positions in the fi…" at bounding box center [559, 406] width 583 height 14
click at [419, 402] on p "government initiatives. Seeking challenenging and impactful and impactful posit…" at bounding box center [559, 406] width 583 height 14
click at [438, 405] on p "government initiatives. Seeking challenenging and impactful and impactful posit…" at bounding box center [559, 406] width 583 height 14
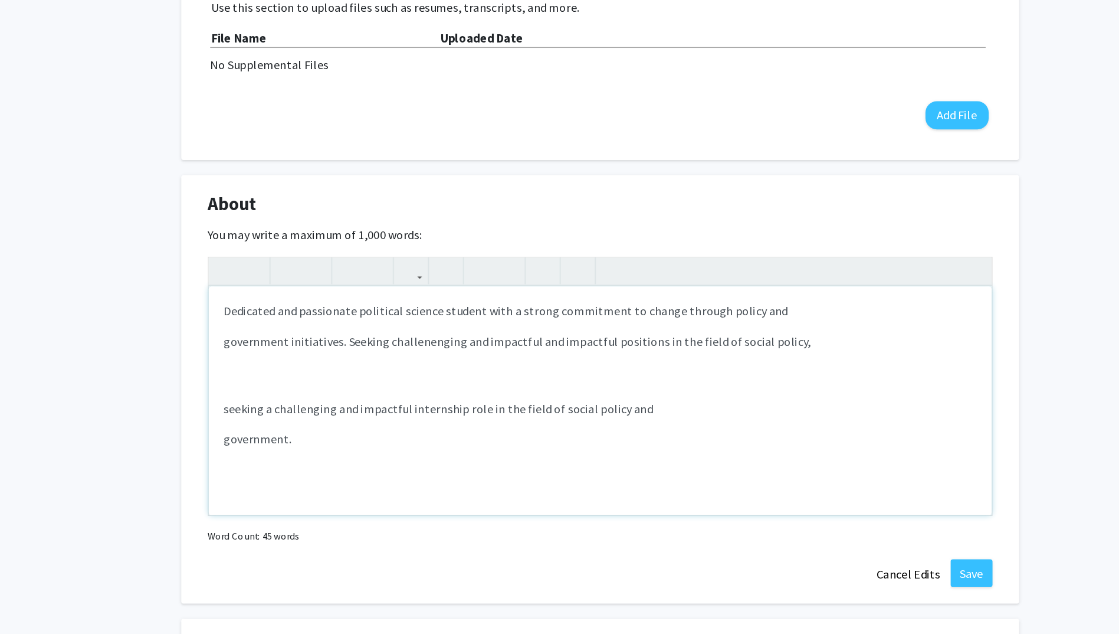
scroll to position [424, 0]
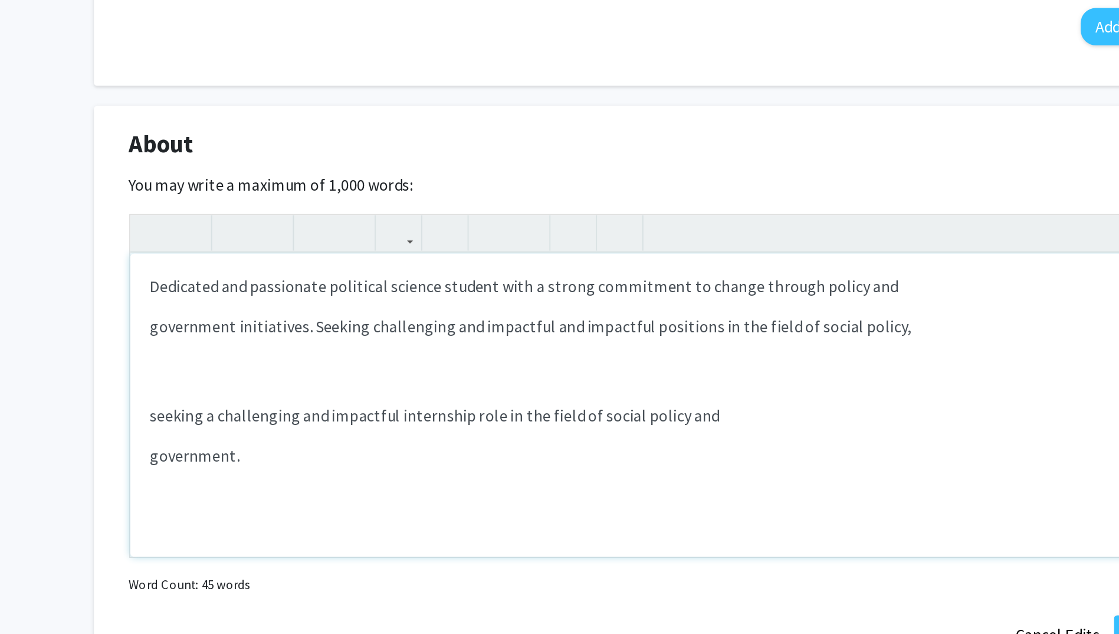
click at [532, 410] on p "government initiatives. Seeking challenging and impactful and impactful positio…" at bounding box center [559, 407] width 583 height 14
click at [680, 402] on p "government initiatives. Seeking challenging and impactful positions in the fiel…" at bounding box center [559, 407] width 583 height 14
click at [672, 405] on p "government initiatives. Seeking challenging and impactful positions in the fiel…" at bounding box center [559, 407] width 583 height 14
click at [753, 420] on div "Dedicated and passionate political science student with a strong commitment to …" at bounding box center [560, 453] width 606 height 177
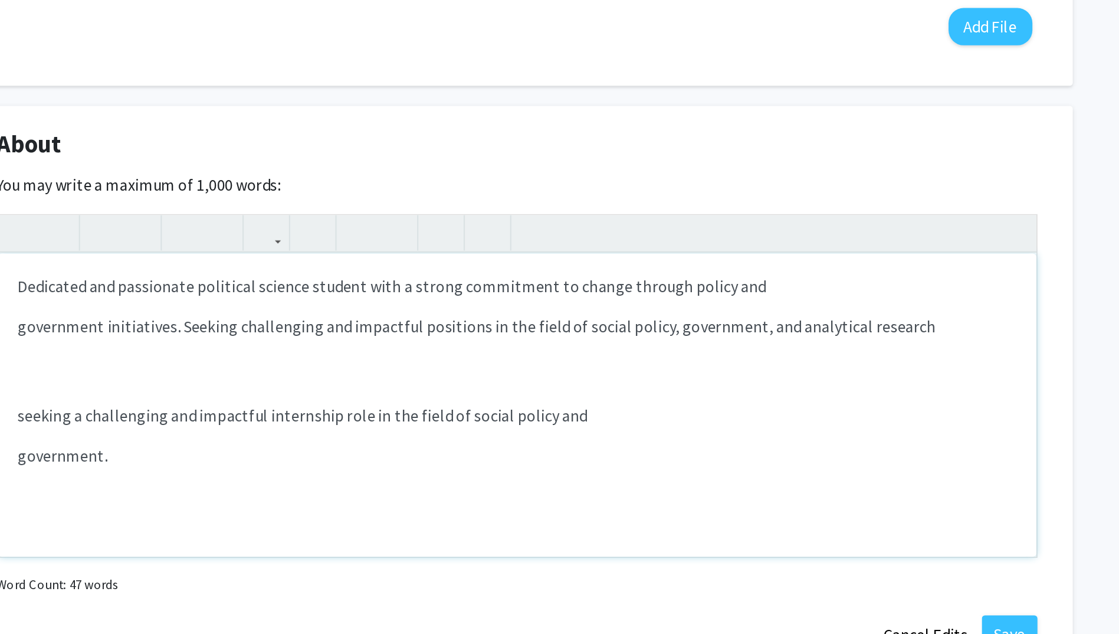
click at [831, 409] on p "government initiatives. Seeking challenging and impactful positions in the fiel…" at bounding box center [559, 407] width 583 height 14
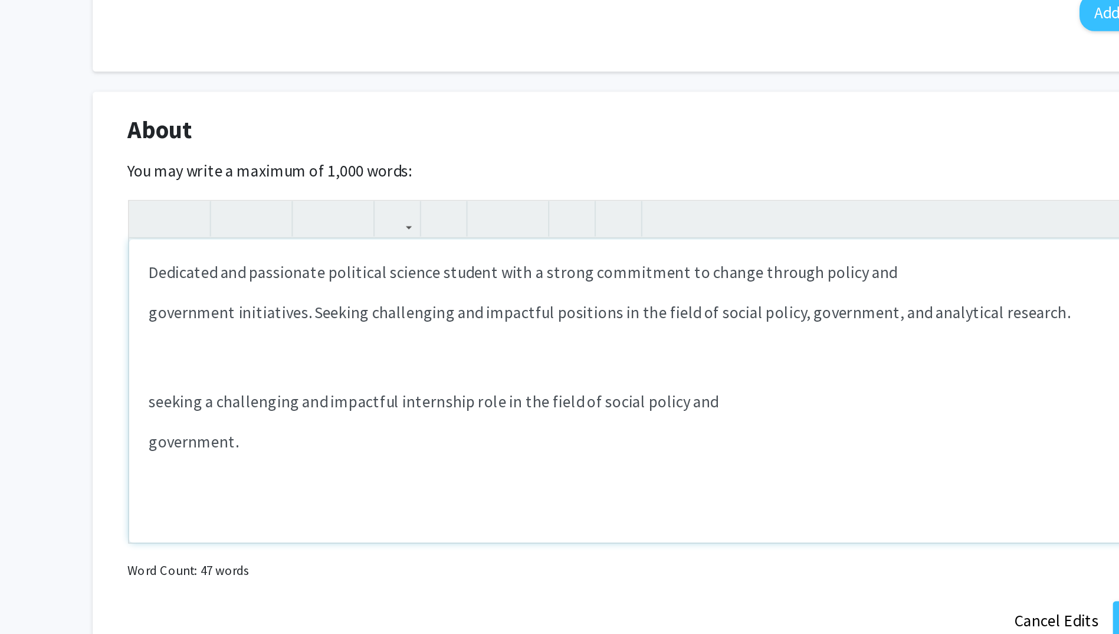
drag, startPoint x: 327, startPoint y: 488, endPoint x: 254, endPoint y: 444, distance: 86.0
click at [254, 444] on div "About Edit Section You may write a maximum of 1,000 words: <p>Dedicated and pas…" at bounding box center [559, 444] width 649 height 332
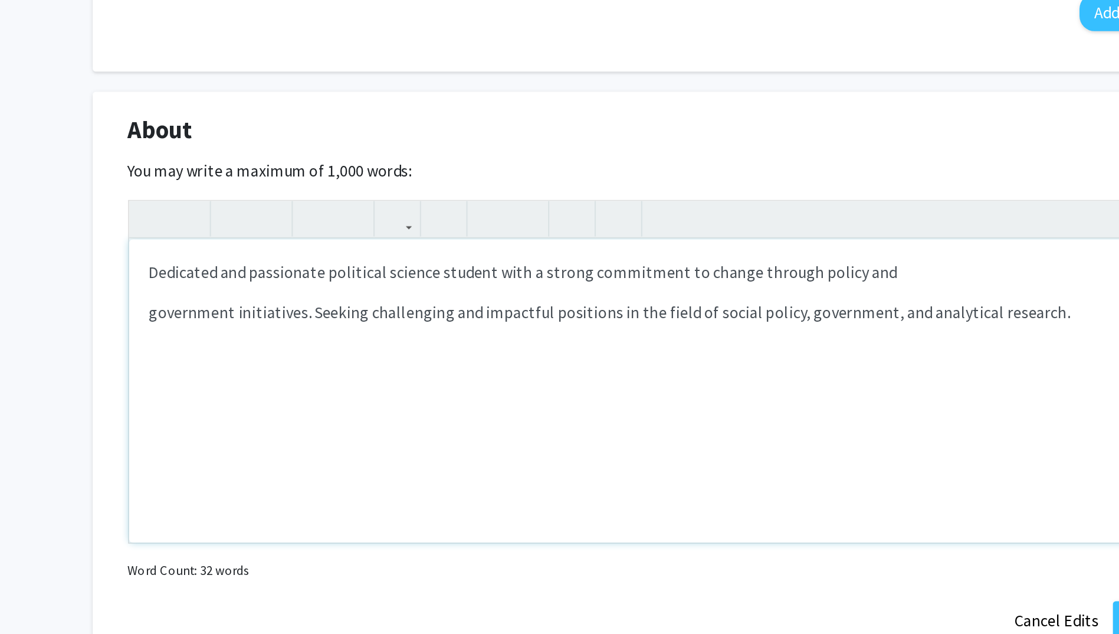
type textarea "<p>Dedicated and passionate political science student with a strong commitment …"
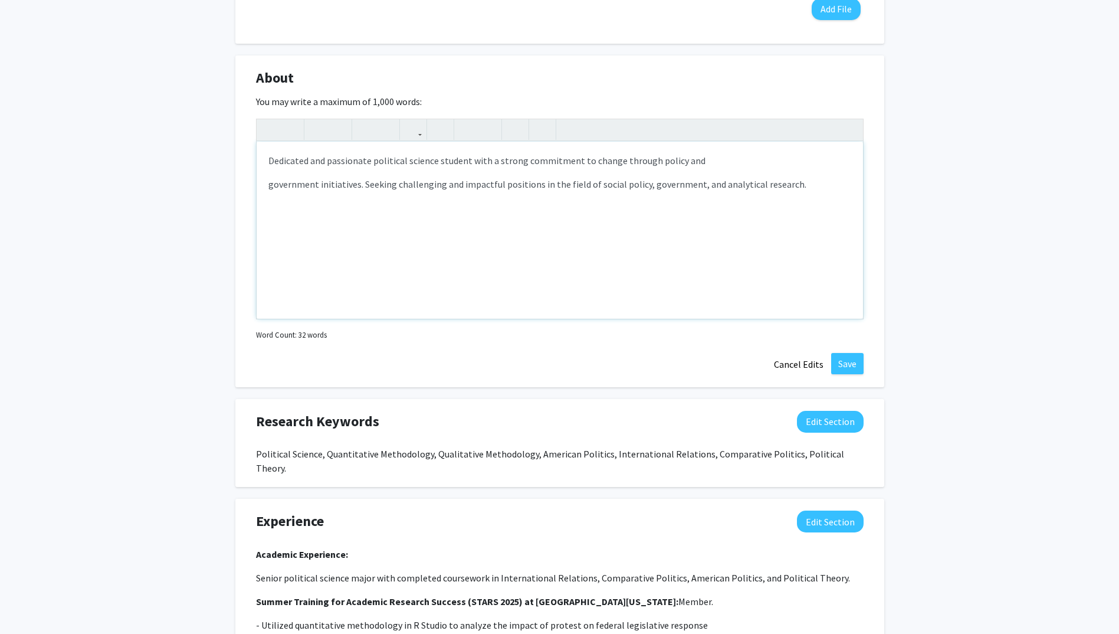
scroll to position [701, 0]
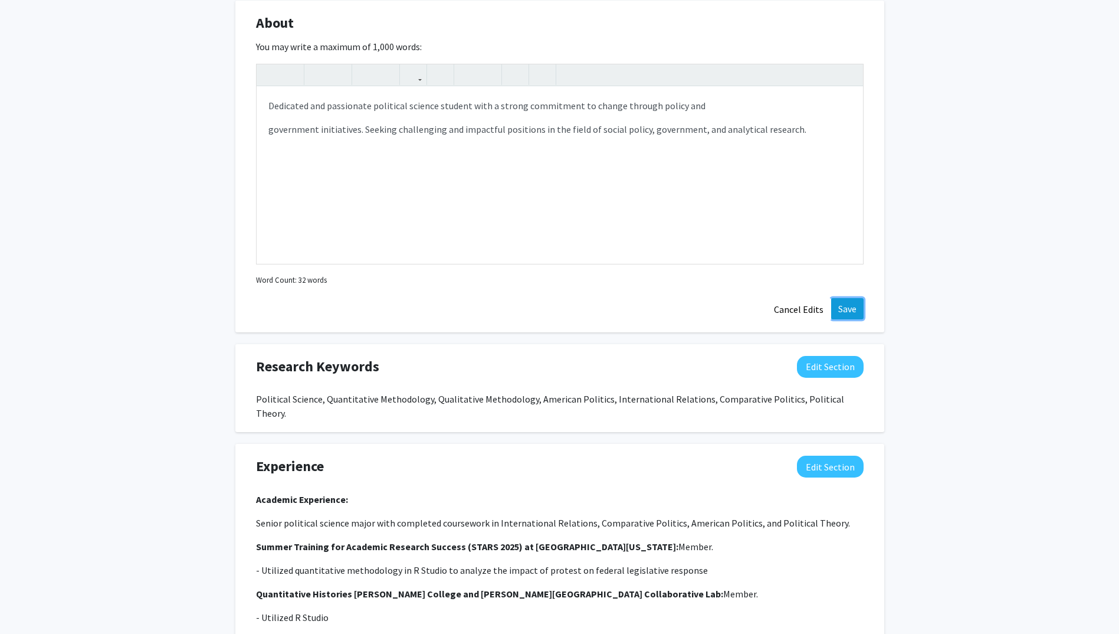
click at [851, 307] on button "Save" at bounding box center [847, 308] width 32 height 21
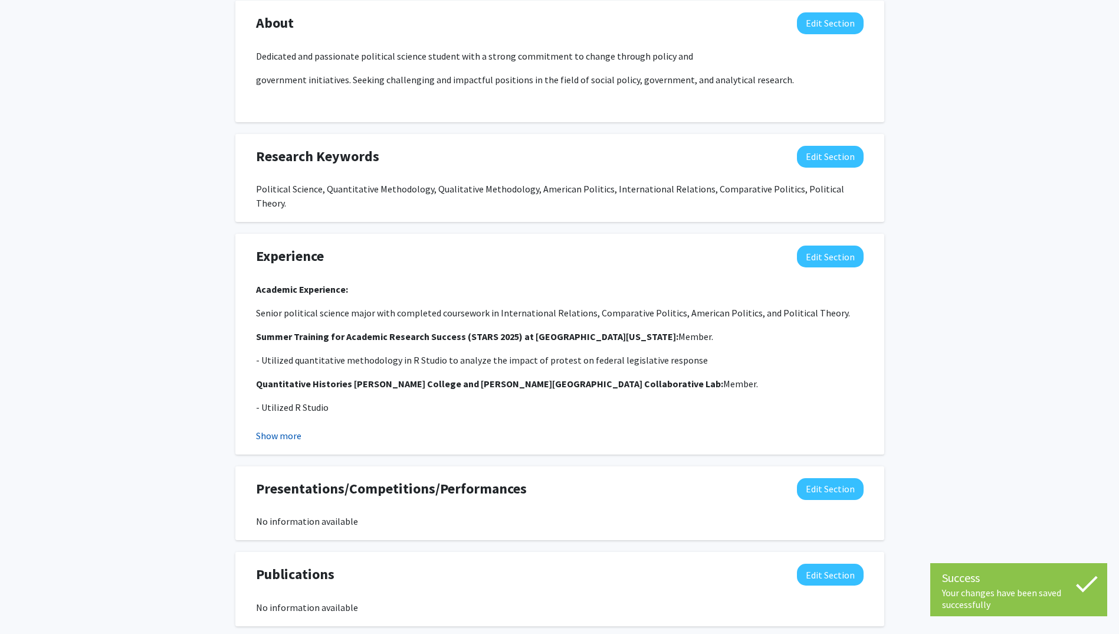
click at [294, 428] on button "Show more" at bounding box center [278, 435] width 45 height 14
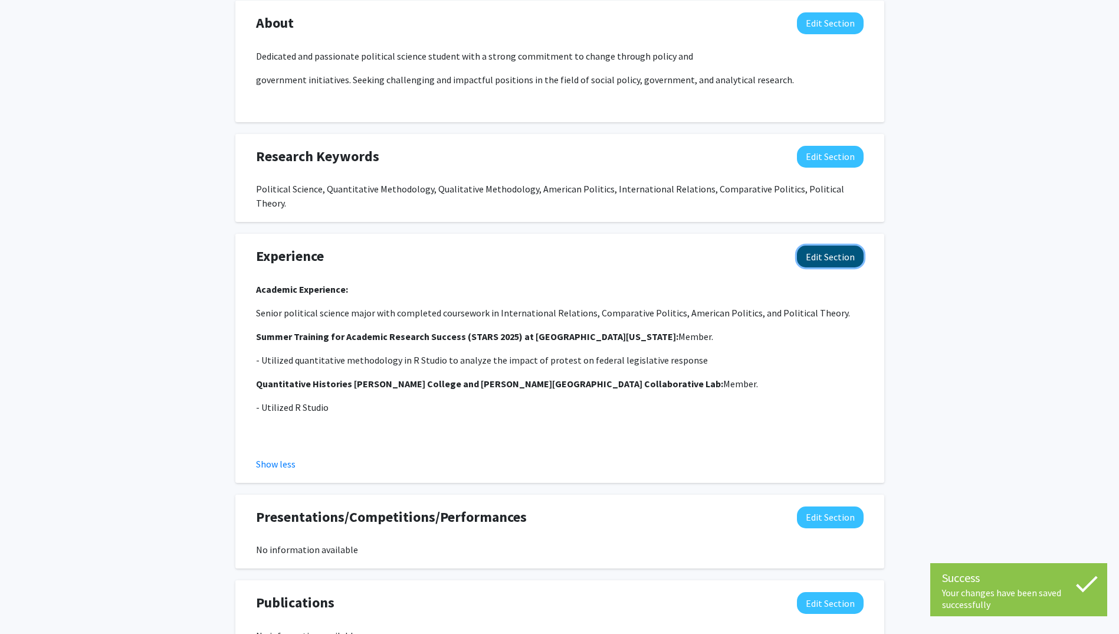
click at [839, 245] on button "Edit Section" at bounding box center [830, 256] width 67 height 22
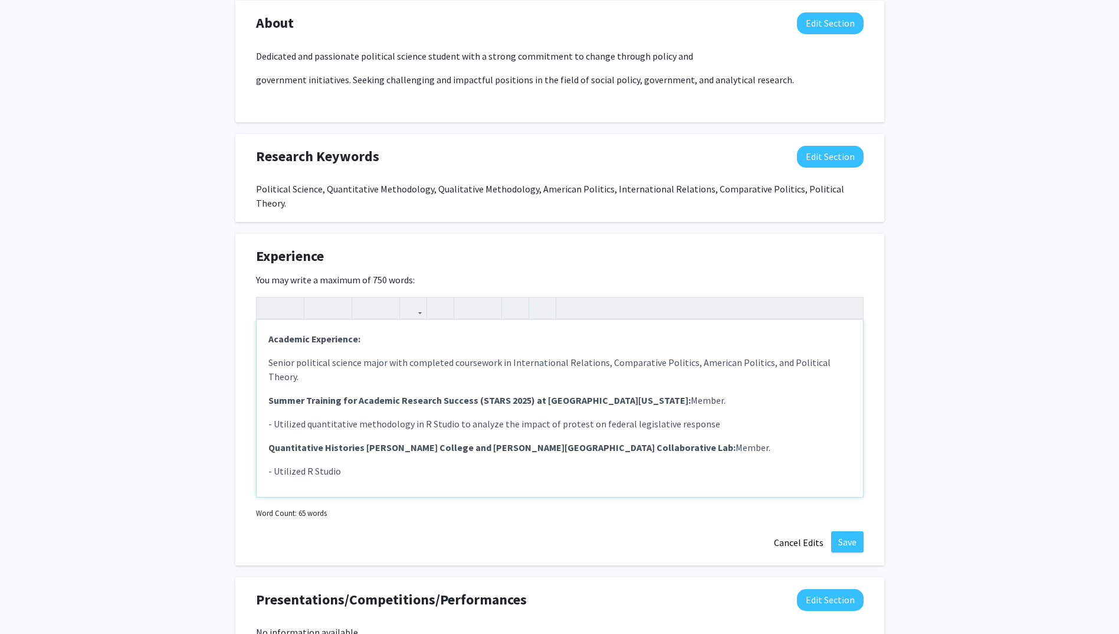
drag, startPoint x: 390, startPoint y: 434, endPoint x: 243, endPoint y: 442, distance: 147.1
click at [243, 442] on div "Experience Edit Section You may write a maximum of 750 words: Academic Experien…" at bounding box center [559, 400] width 649 height 332
click at [852, 531] on button "Save" at bounding box center [847, 541] width 32 height 21
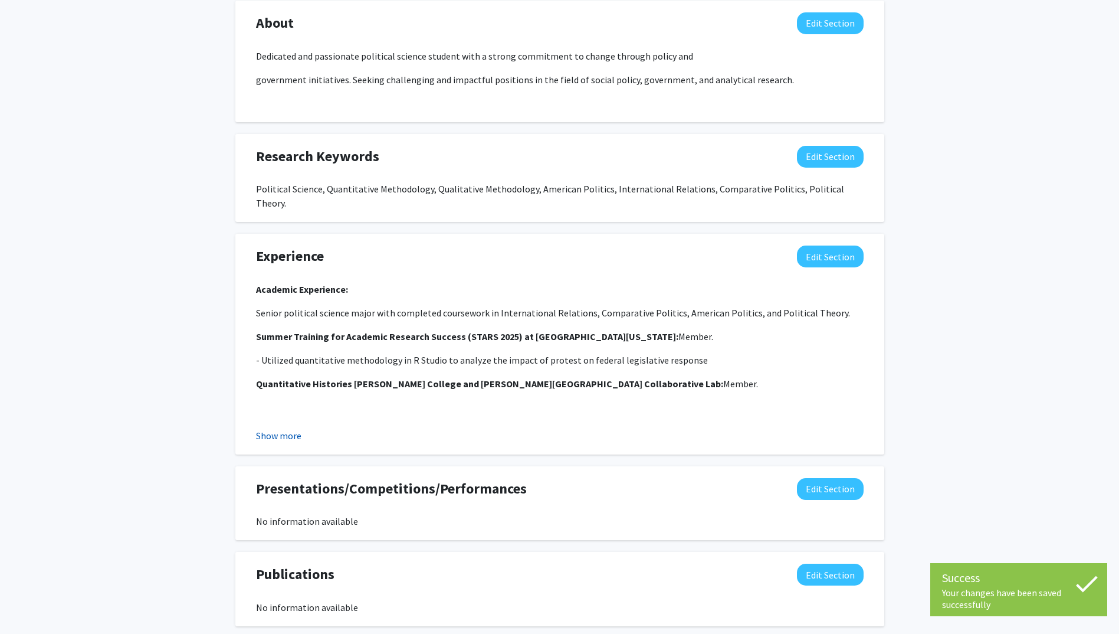
click at [278, 428] on button "Show more" at bounding box center [278, 435] width 45 height 14
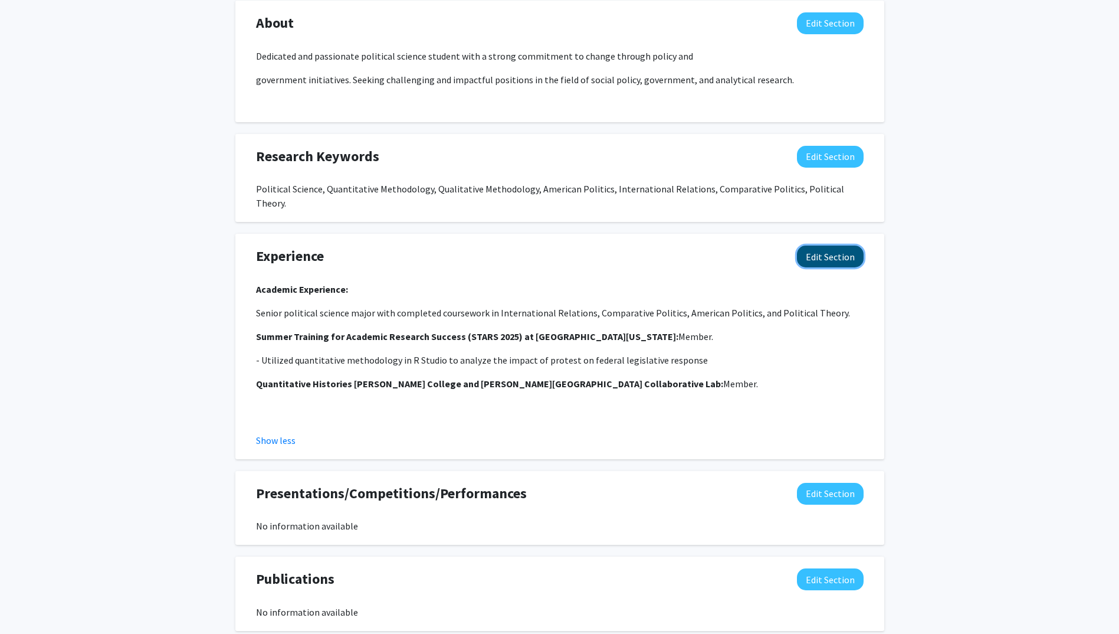
click at [829, 250] on button "Edit Section" at bounding box center [830, 256] width 67 height 22
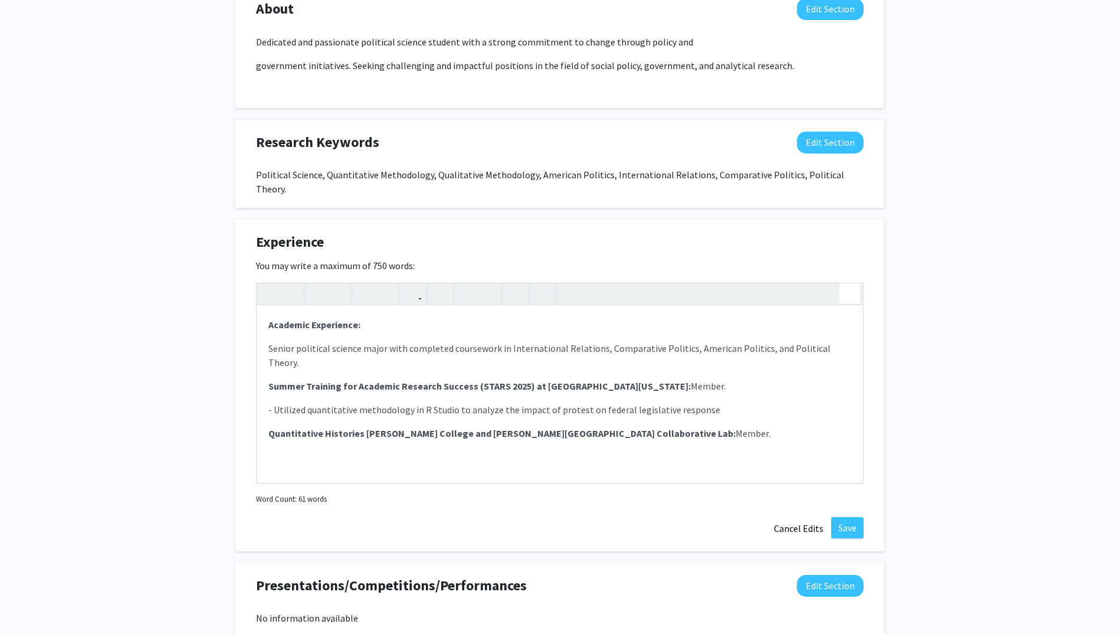
scroll to position [718, 0]
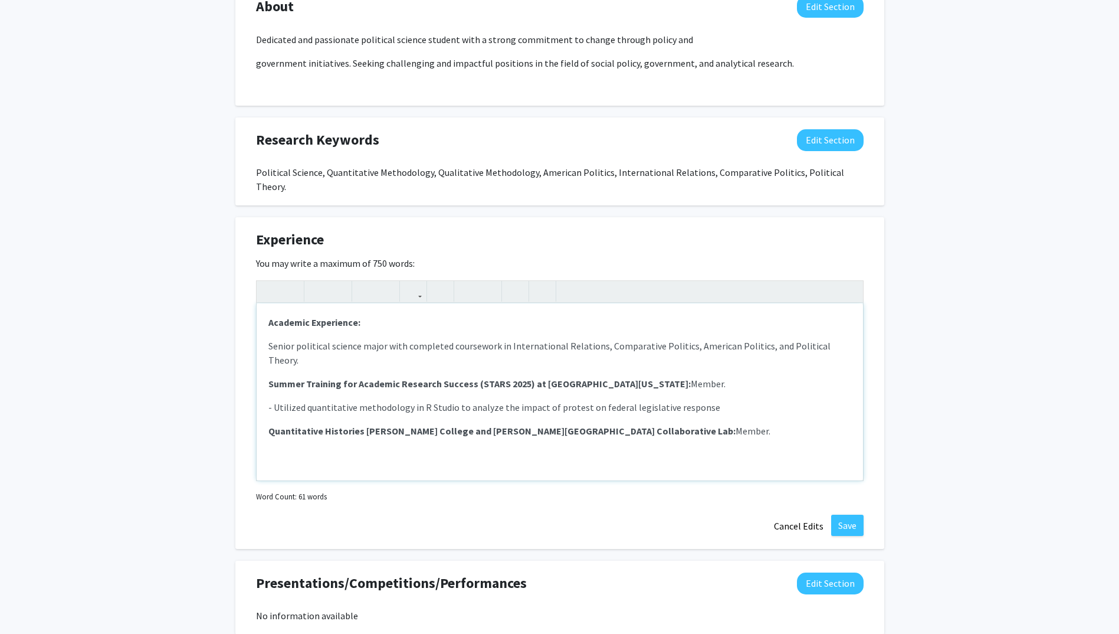
click at [677, 394] on div "Academic Experience: Senior political science major with completed coursework i…" at bounding box center [560, 391] width 606 height 177
type textarea "<p><strong>Academic Experience:&nbsp;</strong></p><p>Senior political science m…"
click at [852, 514] on button "Save" at bounding box center [847, 524] width 32 height 21
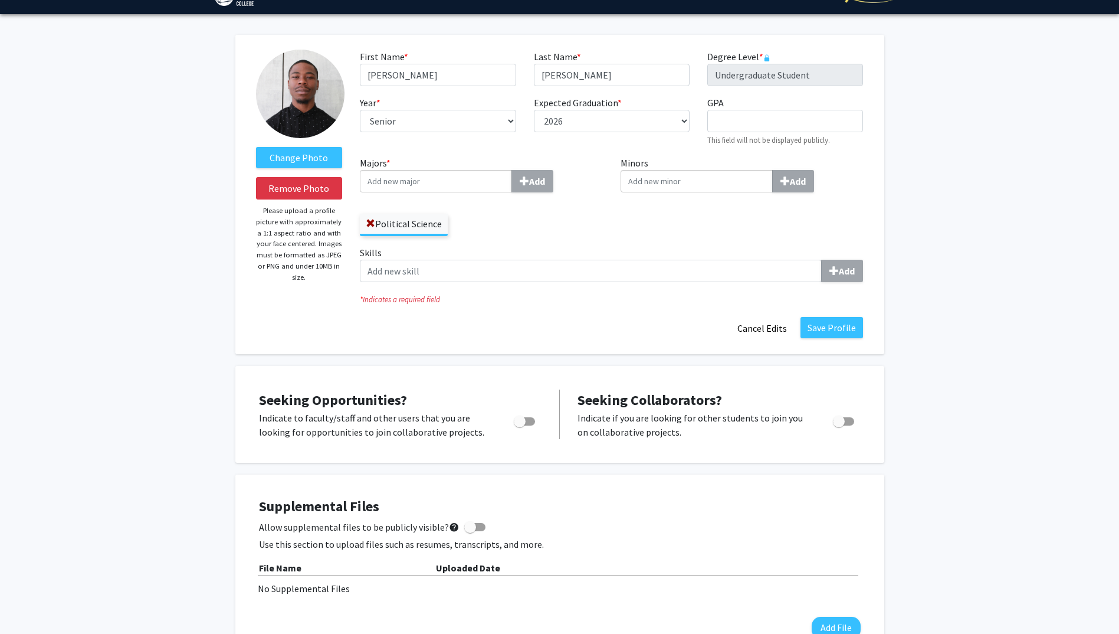
scroll to position [28, 0]
click at [819, 330] on button "Save Profile" at bounding box center [832, 327] width 63 height 21
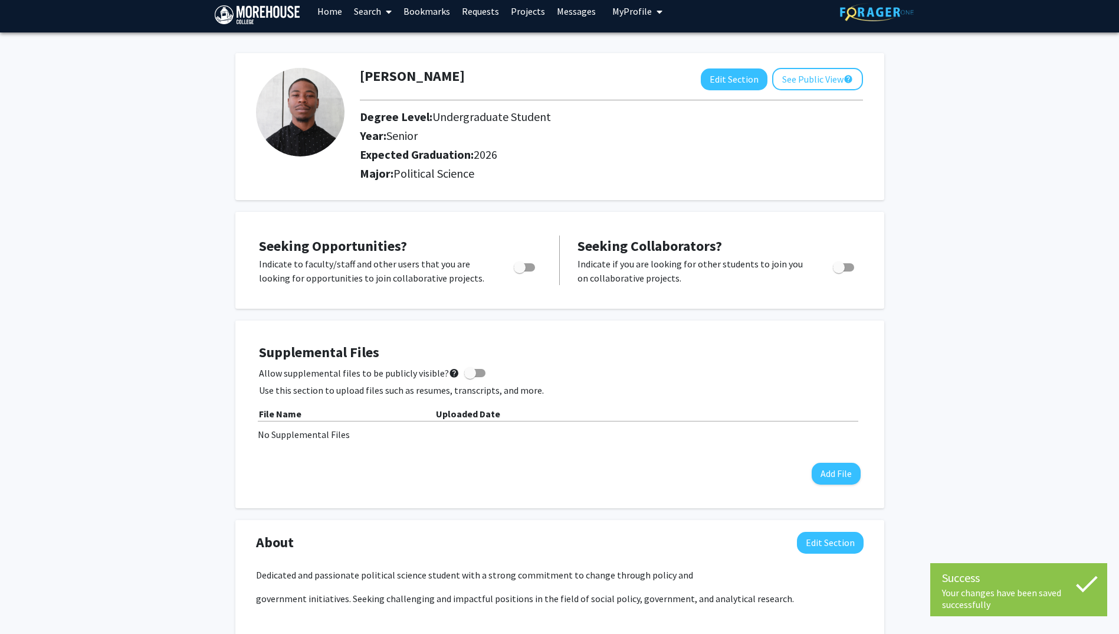
scroll to position [11, 0]
